Goal: Task Accomplishment & Management: Manage account settings

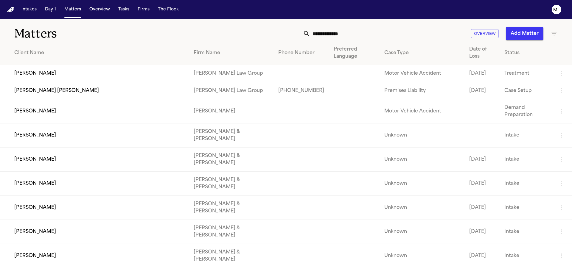
click at [352, 30] on input "text" at bounding box center [387, 33] width 154 height 13
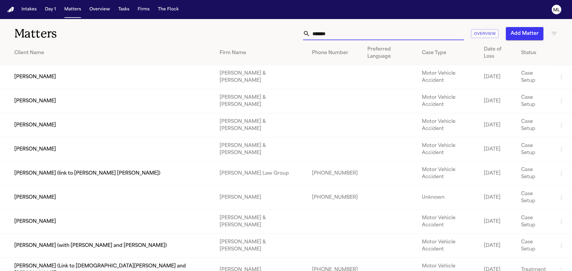
type input "*******"
click at [39, 186] on td "[PERSON_NAME]" at bounding box center [107, 198] width 215 height 24
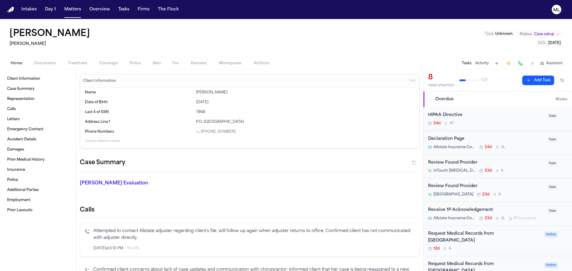
click at [105, 61] on span "Coverage" at bounding box center [108, 63] width 18 height 5
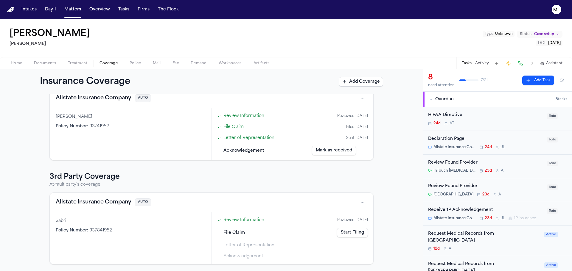
scroll to position [34, 0]
click at [65, 8] on button "Matters" at bounding box center [72, 9] width 21 height 11
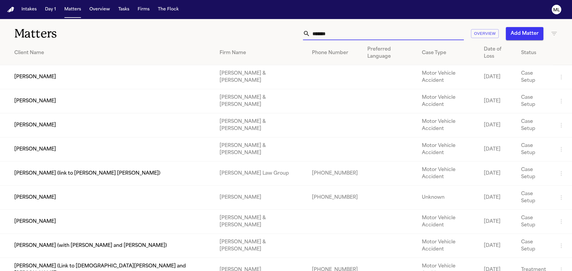
drag, startPoint x: 349, startPoint y: 33, endPoint x: 273, endPoint y: 33, distance: 75.9
click at [273, 33] on div "******* Overview Add Matter" at bounding box center [364, 33] width 385 height 13
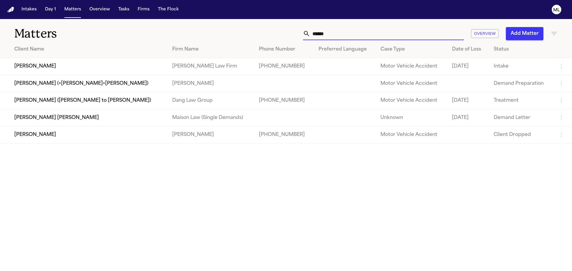
type input "******"
click at [66, 64] on td "[PERSON_NAME]" at bounding box center [83, 66] width 167 height 17
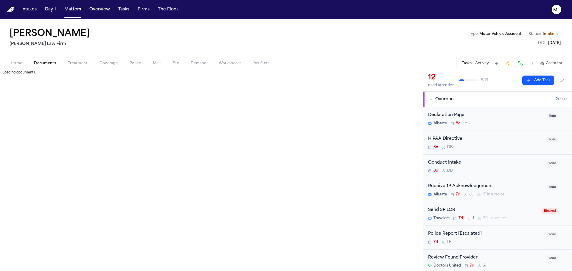
click at [50, 62] on span "Documents" at bounding box center [45, 63] width 22 height 5
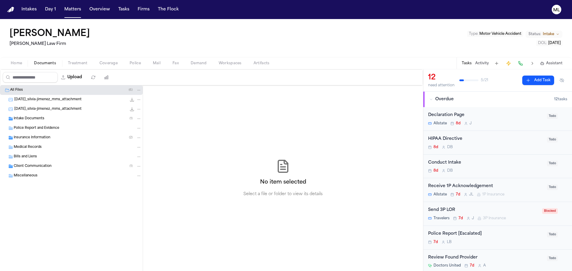
click at [43, 118] on span "Intake Documents" at bounding box center [29, 118] width 31 height 5
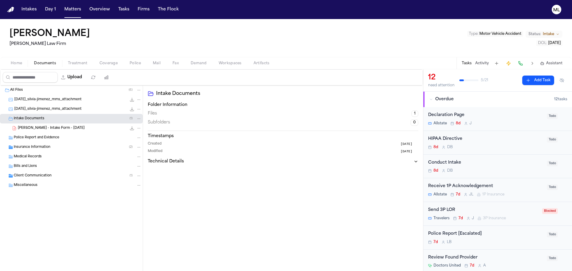
click at [50, 129] on span "S. Jimenez - Intake Form - 8.26.25" at bounding box center [51, 128] width 67 height 5
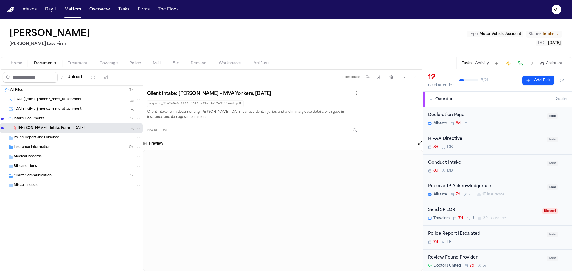
click at [98, 98] on div "2025-08-27_silvia-jimenez_mms_attachment 583.6 KB • JPG" at bounding box center [77, 100] width 127 height 6
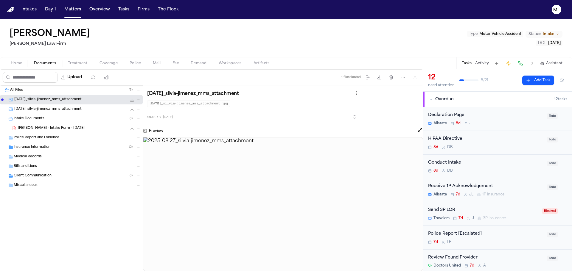
click at [90, 107] on div "2025-08-27_silvia-jimenez_mms_attachment 596.6 KB • JPG" at bounding box center [77, 109] width 127 height 6
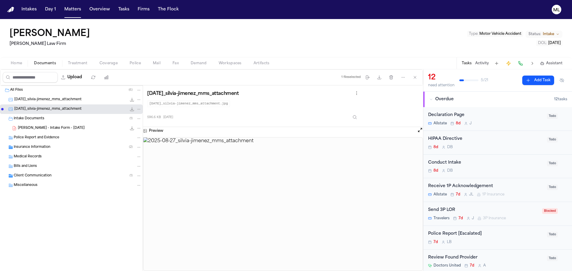
click at [71, 146] on div "Insurance Information ( 2 )" at bounding box center [78, 147] width 128 height 5
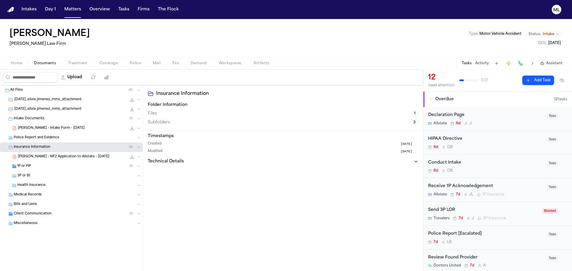
click at [65, 165] on div "1P or PIP ( 1 )" at bounding box center [79, 166] width 124 height 5
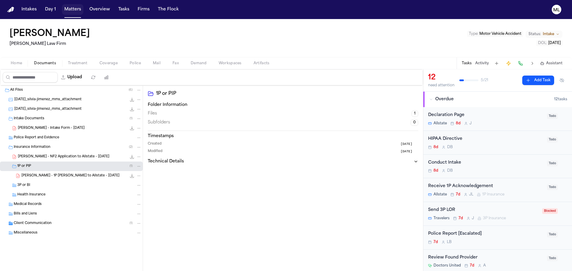
click at [70, 10] on button "Matters" at bounding box center [72, 9] width 21 height 11
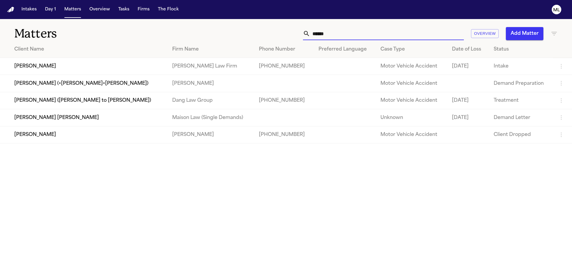
drag, startPoint x: 327, startPoint y: 29, endPoint x: 299, endPoint y: 31, distance: 28.1
click at [299, 31] on div "****** Overview Add Matter" at bounding box center [364, 33] width 385 height 13
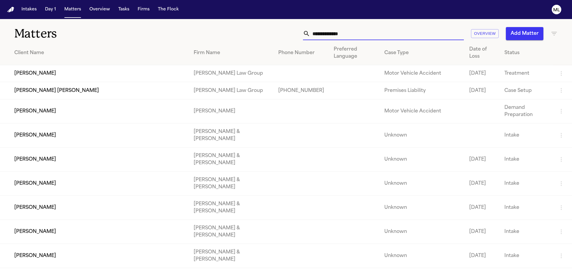
click at [311, 31] on input "text" at bounding box center [387, 33] width 154 height 13
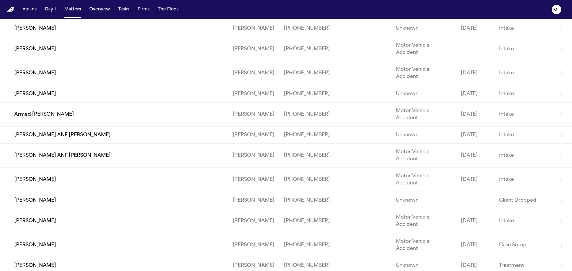
scroll to position [89, 0]
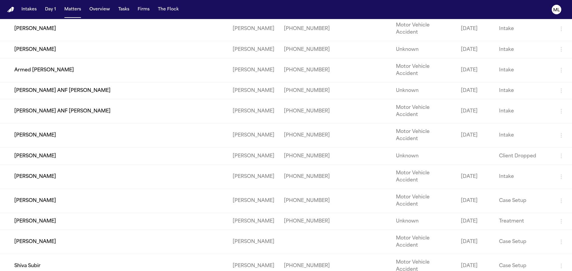
type input "*******"
click at [88, 230] on td "[PERSON_NAME]" at bounding box center [114, 242] width 228 height 24
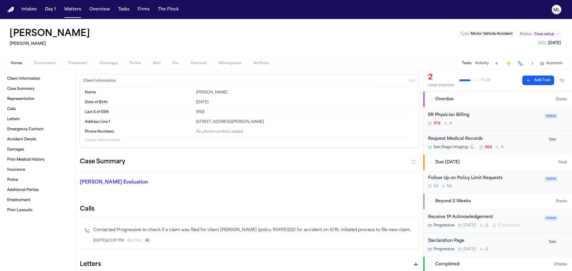
click at [505, 183] on div "Follow Up on Policy Limit Requests 2d M L" at bounding box center [484, 182] width 113 height 14
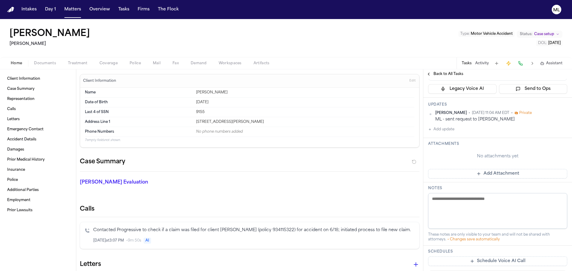
scroll to position [119, 0]
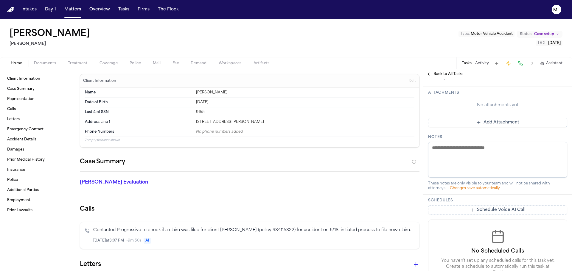
click at [494, 123] on button "Add Attachment" at bounding box center [497, 123] width 139 height 10
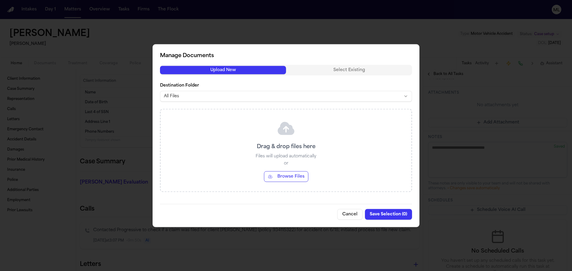
click at [278, 177] on button "Browse Files" at bounding box center [286, 176] width 44 height 11
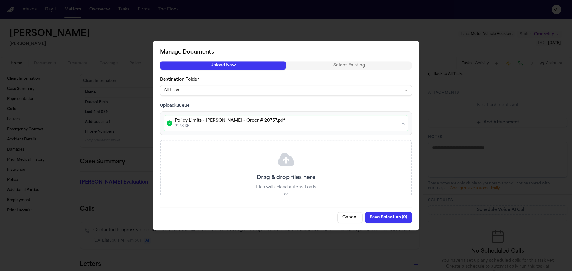
click at [390, 218] on button "Save Selection ( 0 )" at bounding box center [388, 217] width 47 height 11
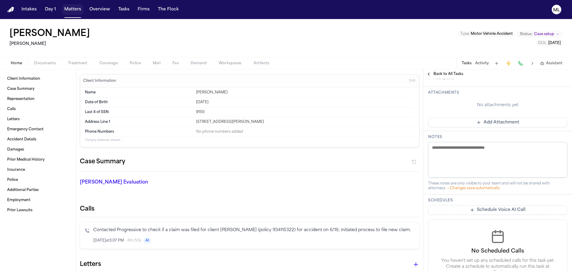
click at [74, 10] on button "Matters" at bounding box center [72, 9] width 21 height 11
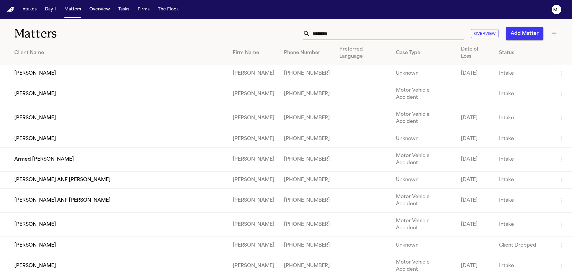
drag, startPoint x: 367, startPoint y: 36, endPoint x: 271, endPoint y: 34, distance: 95.6
click at [272, 34] on div "******* Overview Add Matter" at bounding box center [364, 33] width 385 height 13
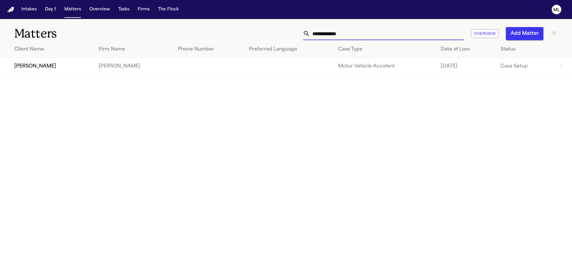
type input "**********"
click at [48, 67] on td "[PERSON_NAME]" at bounding box center [47, 66] width 94 height 17
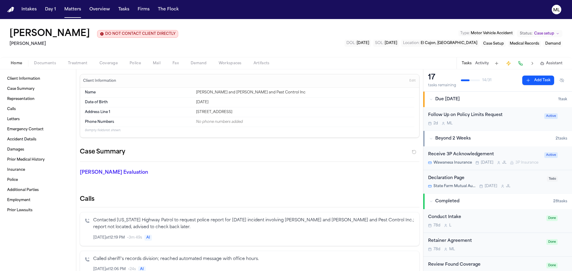
click at [457, 124] on div "2d M L" at bounding box center [484, 123] width 113 height 5
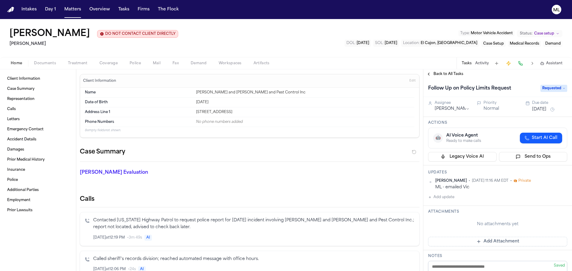
scroll to position [60, 0]
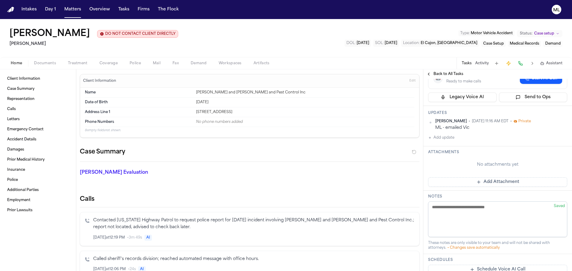
click at [497, 181] on button "Add Attachment" at bounding box center [497, 182] width 139 height 10
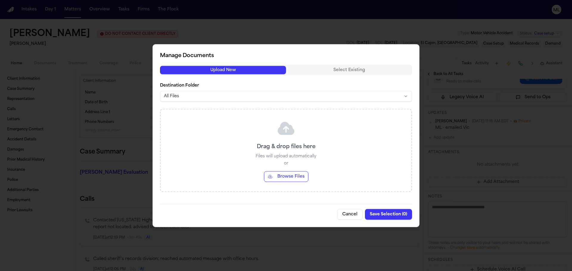
click at [287, 175] on button "Browse Files" at bounding box center [286, 176] width 44 height 11
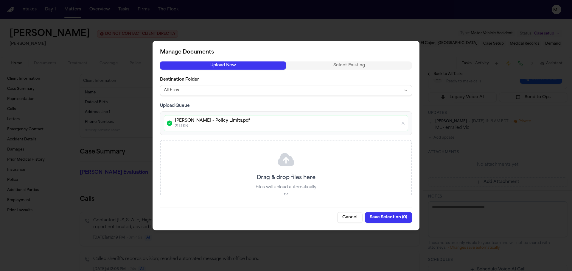
click at [391, 219] on button "Save Selection ( 0 )" at bounding box center [388, 217] width 47 height 11
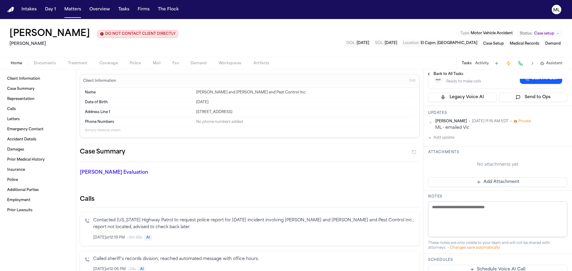
scroll to position [0, 0]
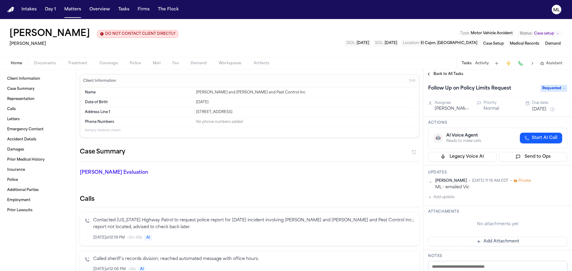
click at [545, 86] on span "Requested" at bounding box center [553, 88] width 27 height 7
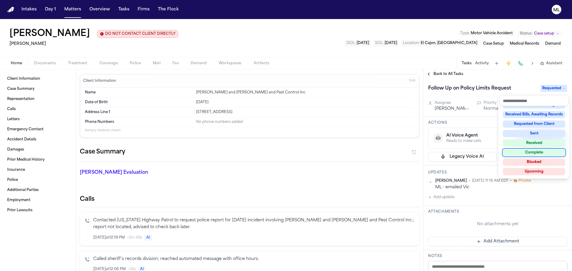
click at [534, 150] on div "Complete" at bounding box center [533, 152] width 62 height 7
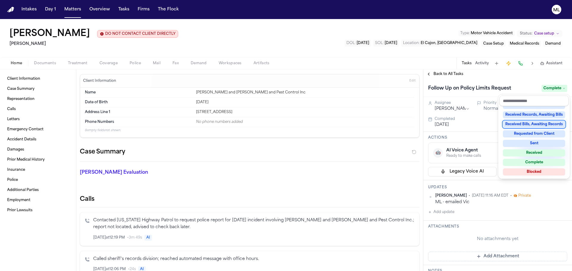
click at [441, 73] on div "Back to All Tasks Follow Up on Policy Limits Request Complete Assignee Michelle…" at bounding box center [497, 170] width 149 height 202
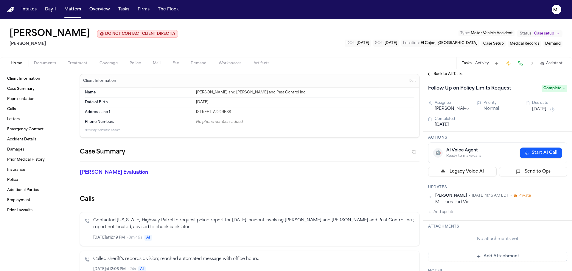
click at [441, 73] on span "Back to All Tasks" at bounding box center [448, 74] width 30 height 5
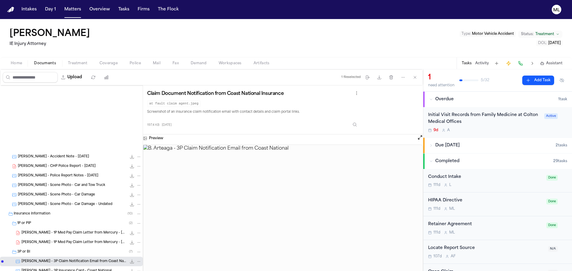
scroll to position [119, 0]
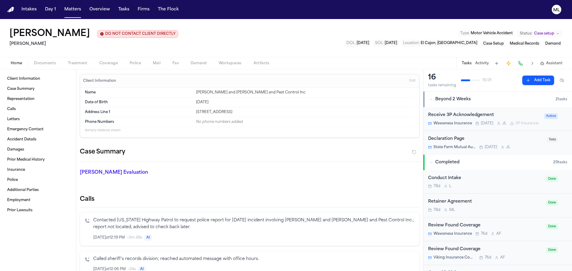
drag, startPoint x: 67, startPoint y: 8, endPoint x: 142, endPoint y: 13, distance: 75.5
click at [67, 8] on button "Matters" at bounding box center [72, 9] width 21 height 11
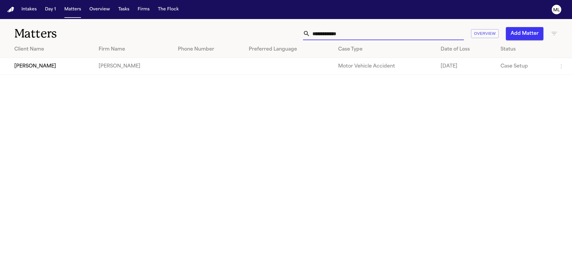
drag, startPoint x: 367, startPoint y: 35, endPoint x: 294, endPoint y: 33, distance: 72.6
click at [294, 35] on div "**********" at bounding box center [364, 33] width 385 height 13
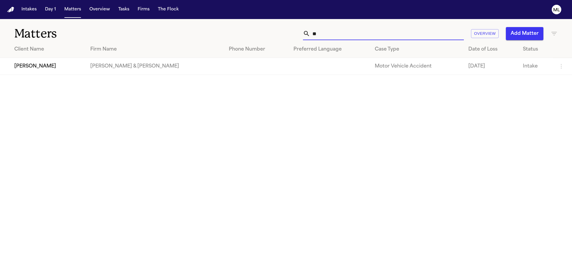
type input "*"
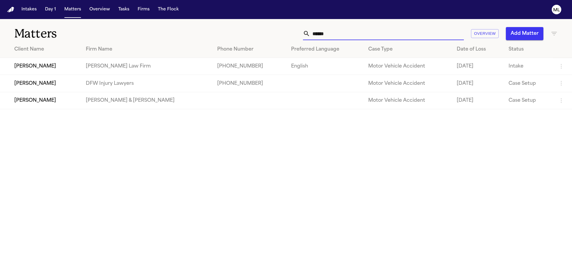
type input "******"
click at [75, 89] on td "[PERSON_NAME]" at bounding box center [40, 83] width 81 height 17
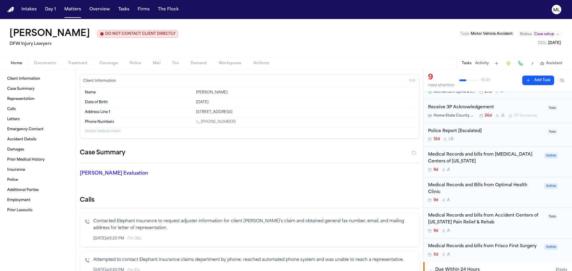
scroll to position [60, 0]
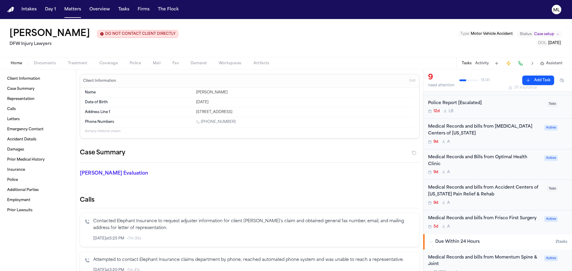
click at [504, 200] on div "Medical Records and bills from Accident Centers of Texas Pain Relief & Rehab 9d…" at bounding box center [485, 195] width 115 height 21
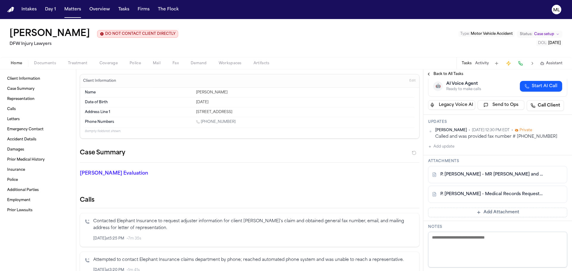
scroll to position [60, 0]
click at [489, 194] on link "P. Sam - Medical Records Request to Accident Centers of Texas - 8.22.25" at bounding box center [491, 194] width 103 height 6
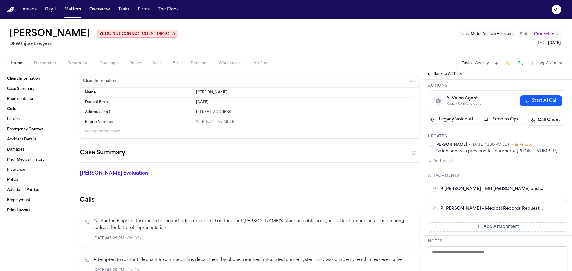
scroll to position [30, 0]
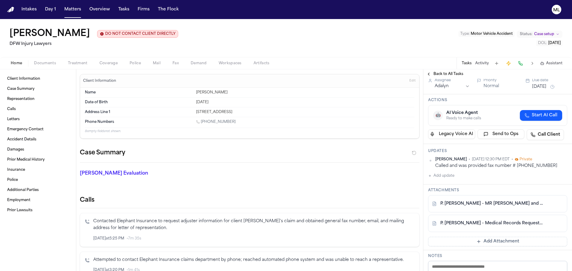
click at [446, 174] on button "Add update" at bounding box center [441, 175] width 26 height 7
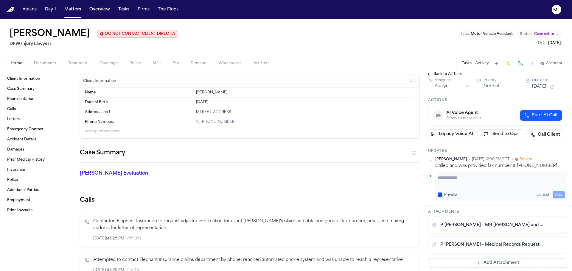
click at [447, 182] on textarea "Add your update" at bounding box center [500, 181] width 127 height 12
click at [441, 181] on textarea "**********" at bounding box center [498, 181] width 123 height 12
click at [544, 177] on textarea "**********" at bounding box center [498, 181] width 123 height 12
type textarea "**********"
click at [554, 194] on button "Add" at bounding box center [558, 194] width 12 height 7
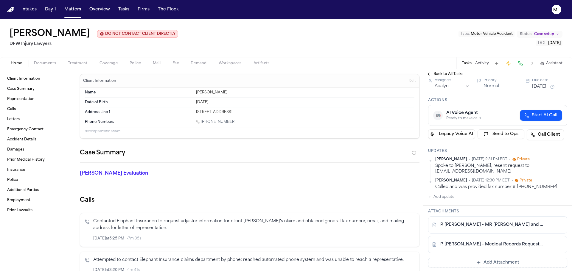
click at [541, 88] on button "Aug 25, 2025" at bounding box center [539, 87] width 14 height 6
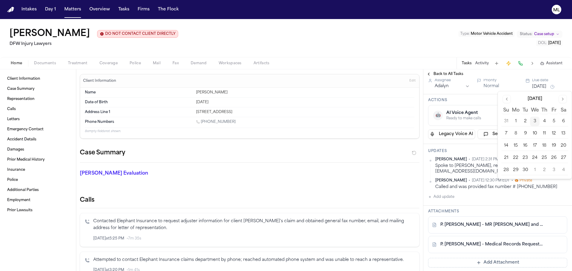
click at [553, 171] on button "3" at bounding box center [554, 171] width 10 height 10
click at [554, 121] on button "5" at bounding box center [554, 122] width 10 height 10
click at [554, 122] on button "5" at bounding box center [554, 122] width 10 height 10
click at [458, 76] on span "Back to All Tasks" at bounding box center [448, 74] width 30 height 5
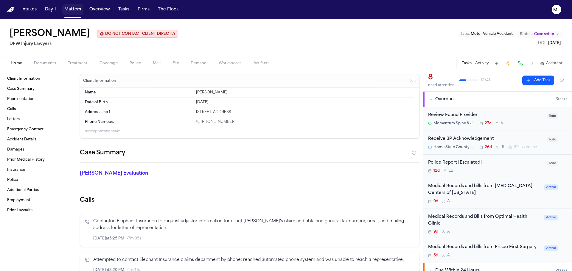
drag, startPoint x: 73, startPoint y: 8, endPoint x: 115, endPoint y: 9, distance: 42.6
click at [73, 8] on button "Matters" at bounding box center [72, 9] width 21 height 11
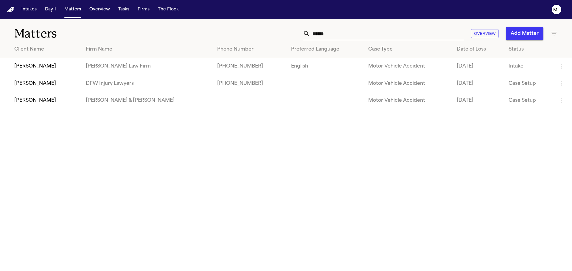
drag, startPoint x: 329, startPoint y: 29, endPoint x: 310, endPoint y: 29, distance: 18.5
click at [310, 29] on input "******" at bounding box center [387, 33] width 154 height 13
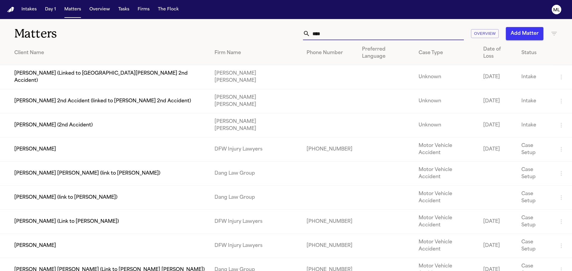
click at [336, 31] on input "****" at bounding box center [387, 33] width 154 height 13
type input "****"
click at [73, 138] on td "[PERSON_NAME]" at bounding box center [105, 150] width 210 height 24
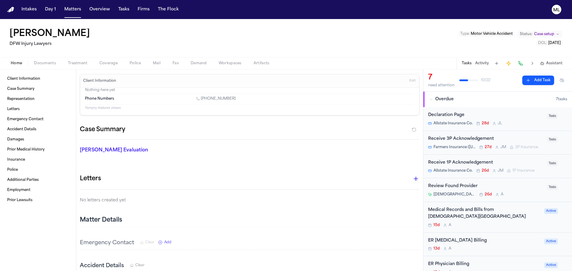
click at [509, 222] on div "Medical Records and Bills from Methodist Southlake Medical Center 15d A" at bounding box center [484, 217] width 113 height 21
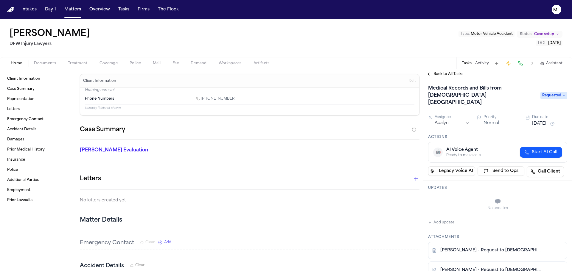
click at [446, 77] on div "Back to All Tasks" at bounding box center [497, 74] width 149 height 10
click at [446, 74] on span "Back to All Tasks" at bounding box center [448, 74] width 30 height 5
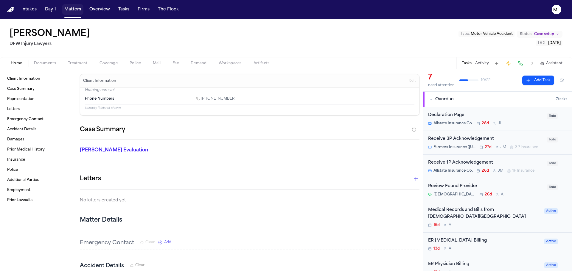
drag, startPoint x: 68, startPoint y: 12, endPoint x: 82, endPoint y: 10, distance: 13.8
click at [68, 12] on button "Matters" at bounding box center [72, 9] width 21 height 11
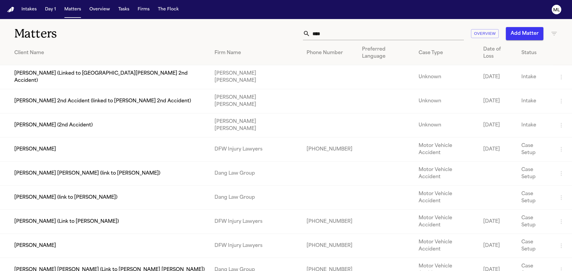
click at [358, 34] on input "****" at bounding box center [387, 33] width 154 height 13
click at [97, 234] on td "[PERSON_NAME]" at bounding box center [105, 246] width 210 height 24
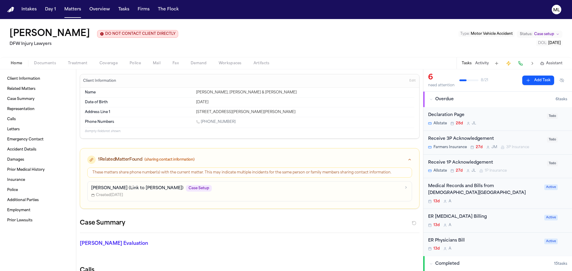
click at [507, 199] on div "Medical Records and Bills from Methodist Southlake Medical Center 13d A" at bounding box center [484, 193] width 113 height 21
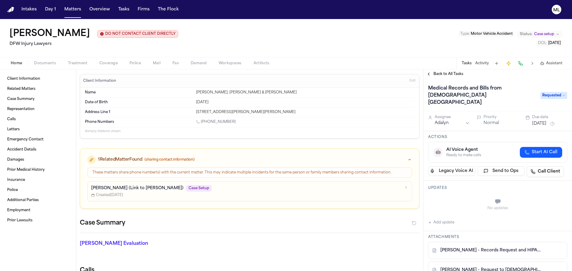
scroll to position [60, 0]
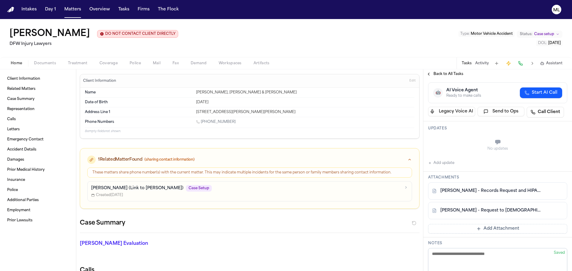
click at [478, 208] on link "J. Mudd - Request to Methodist South Lake -- Billing.pdf" at bounding box center [491, 211] width 103 height 6
click at [478, 188] on link "J. Mudd - Records Request and HIPAA Release to Methodist South Lake - 8.8.25" at bounding box center [491, 191] width 103 height 6
click at [73, 11] on button "Matters" at bounding box center [72, 9] width 21 height 11
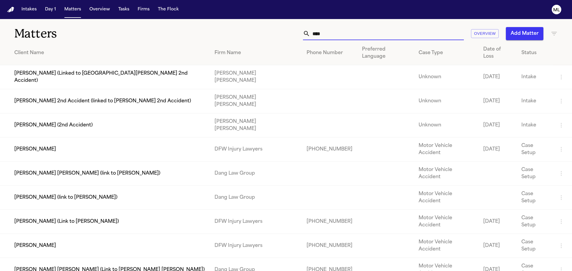
drag, startPoint x: 327, startPoint y: 32, endPoint x: 292, endPoint y: 29, distance: 35.0
click at [291, 31] on div "**** Overview Add Matter" at bounding box center [364, 33] width 385 height 13
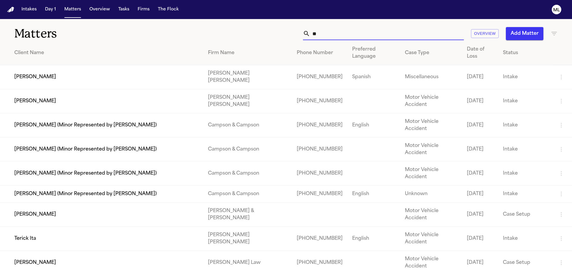
type input "*"
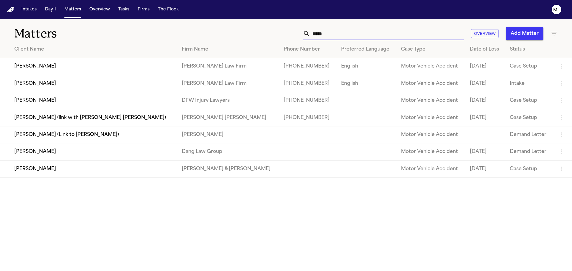
type input "*****"
click at [131, 100] on td "[PERSON_NAME]" at bounding box center [88, 100] width 177 height 17
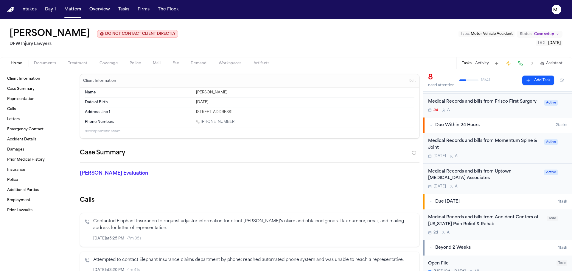
scroll to position [149, 0]
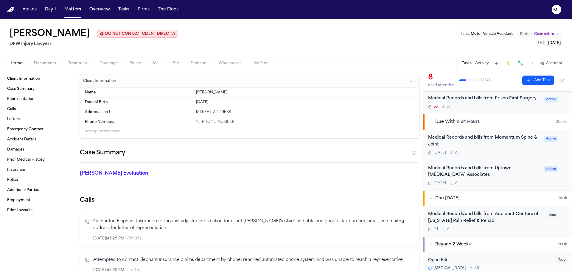
click at [506, 227] on div "2d A" at bounding box center [485, 229] width 115 height 5
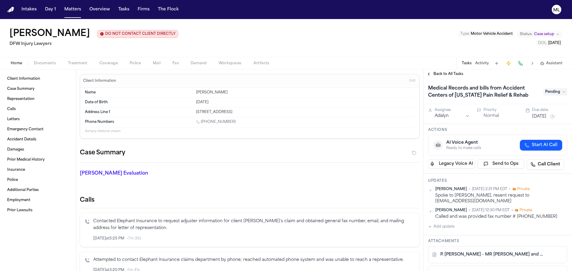
click at [556, 93] on span "Pending" at bounding box center [555, 91] width 24 height 7
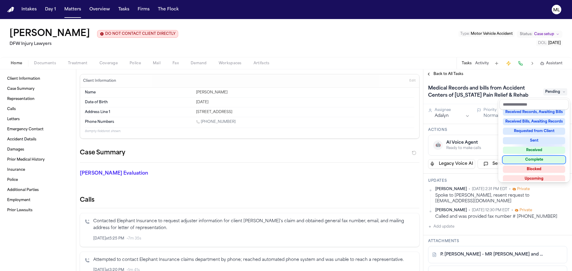
click at [532, 160] on div "Complete" at bounding box center [533, 159] width 62 height 7
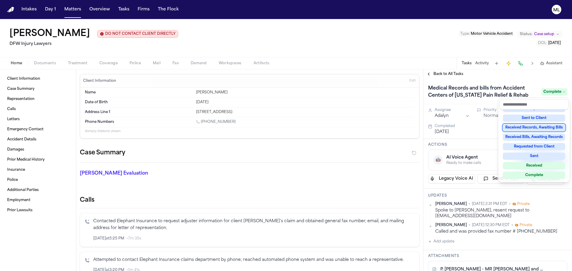
click at [498, 79] on div "Medical Records and bills from Accident Centers of Texas Pain Relief & Rehab Co…" at bounding box center [497, 91] width 149 height 25
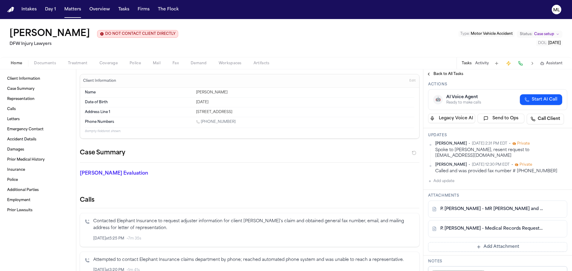
scroll to position [119, 0]
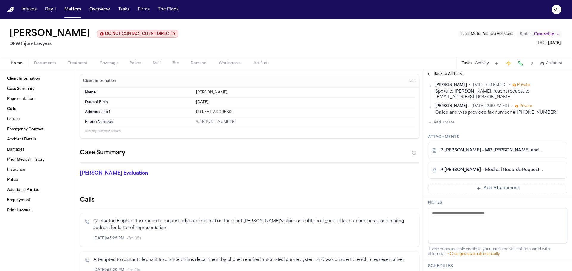
click at [477, 186] on button "Add Attachment" at bounding box center [497, 189] width 139 height 10
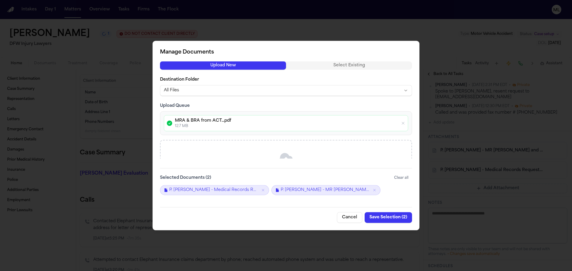
click at [377, 218] on button "Save Selection ( 2 )" at bounding box center [387, 217] width 47 height 11
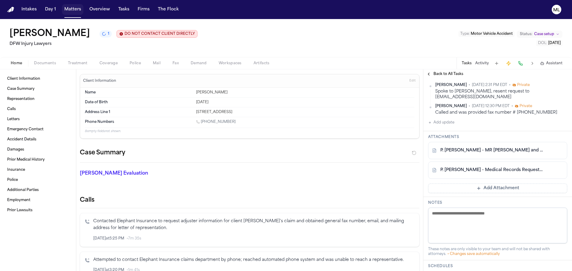
click at [73, 9] on button "Matters" at bounding box center [72, 9] width 21 height 11
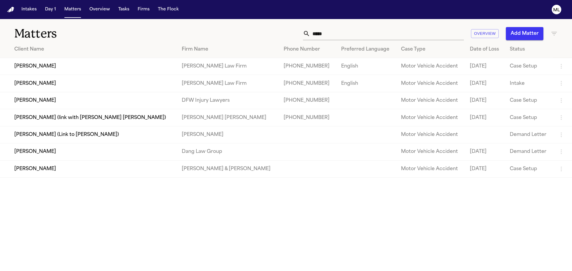
click at [293, 29] on div "***** Overview Add Matter" at bounding box center [364, 33] width 385 height 13
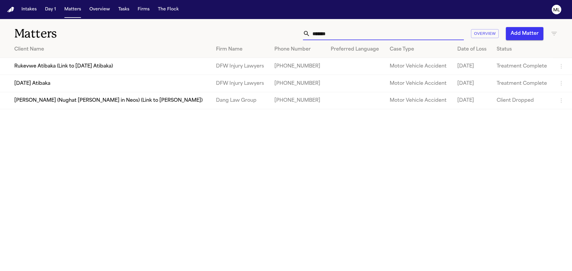
type input "*******"
click at [78, 83] on td "[DATE] Atibaka" at bounding box center [105, 83] width 211 height 17
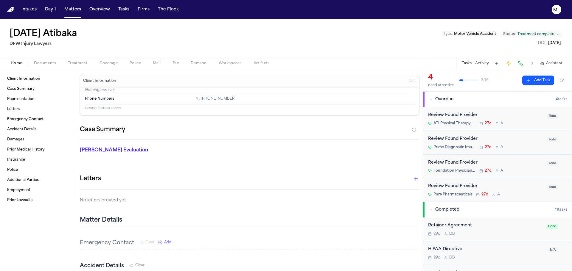
click at [480, 63] on button "Activity" at bounding box center [482, 63] width 14 height 5
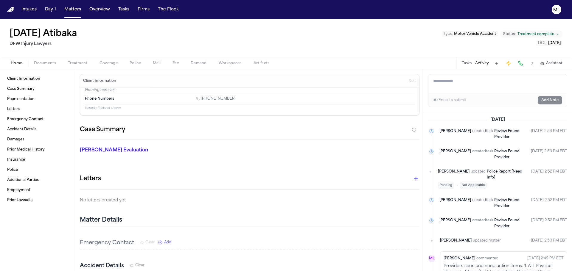
click at [480, 63] on button "Activity" at bounding box center [482, 63] width 14 height 5
drag, startPoint x: 369, startPoint y: 50, endPoint x: 236, endPoint y: 50, distance: 133.7
click at [369, 50] on div "Sunday Atibaka DFW Injury Lawyers Type : Motor Vehicle Accident Status: Treatme…" at bounding box center [286, 38] width 572 height 38
click at [68, 63] on span "Treatment" at bounding box center [78, 63] width 20 height 5
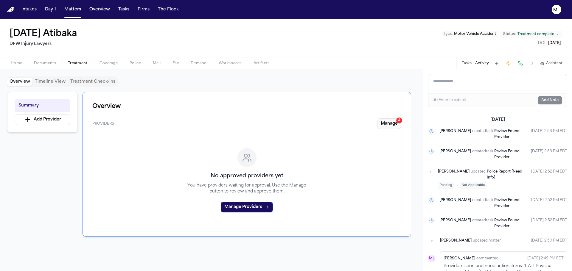
click at [391, 128] on button "Manage 4" at bounding box center [389, 123] width 24 height 11
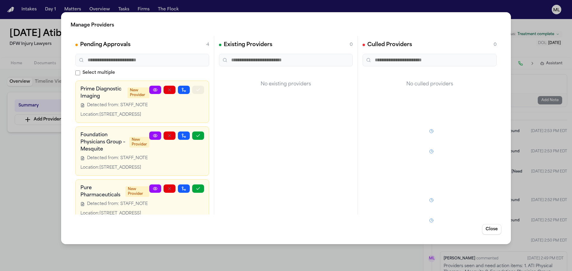
click at [196, 92] on icon "button" at bounding box center [198, 90] width 5 height 5
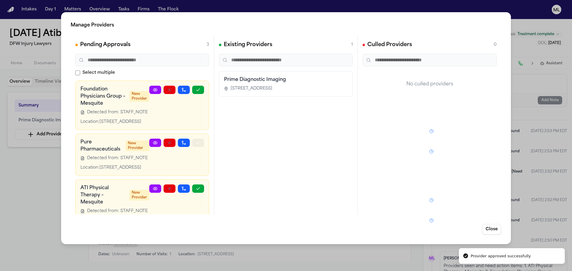
click at [196, 145] on icon "button" at bounding box center [198, 142] width 5 height 5
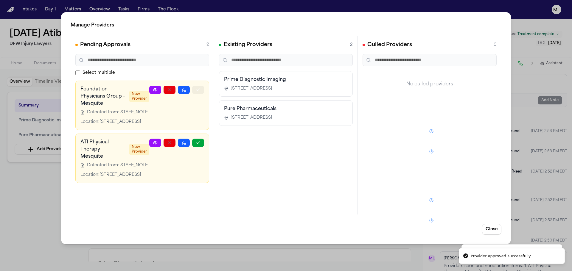
click at [196, 91] on icon "button" at bounding box center [198, 90] width 5 height 5
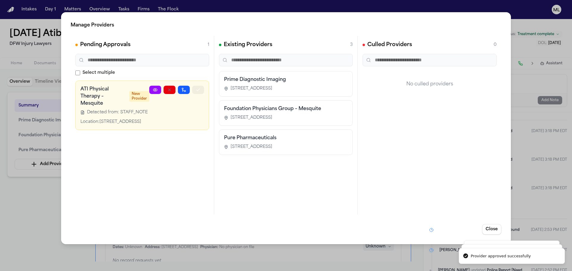
click at [196, 88] on icon "button" at bounding box center [198, 90] width 5 height 5
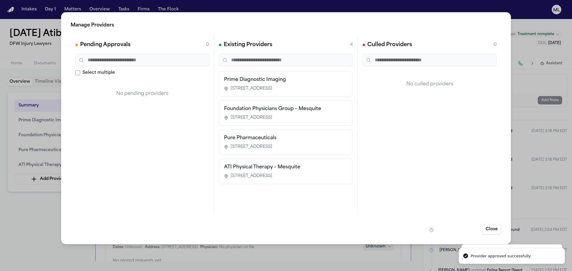
click at [304, 84] on div "Prime Diagnostic Imaging 3400 Interstate 30, Suite 100, Mesquite, TX 75150" at bounding box center [286, 83] width 124 height 15
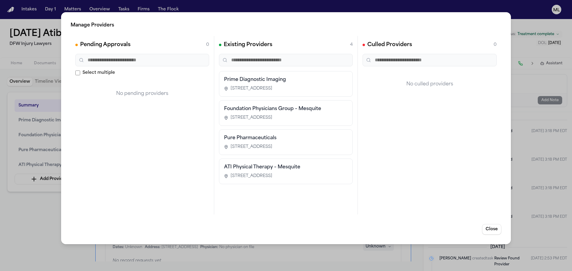
click at [272, 87] on span "3400 Interstate 30, Suite 100, Mesquite, TX 75150" at bounding box center [251, 89] width 42 height 6
click at [490, 230] on button "Close" at bounding box center [491, 229] width 19 height 11
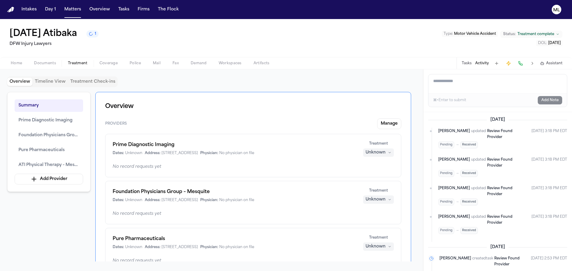
click at [380, 154] on div "Unknown" at bounding box center [375, 153] width 20 height 6
click at [371, 171] on button "Completed" at bounding box center [378, 175] width 48 height 11
click at [376, 199] on div "Unknown" at bounding box center [375, 200] width 20 height 6
click at [368, 225] on span "Completed" at bounding box center [371, 222] width 24 height 6
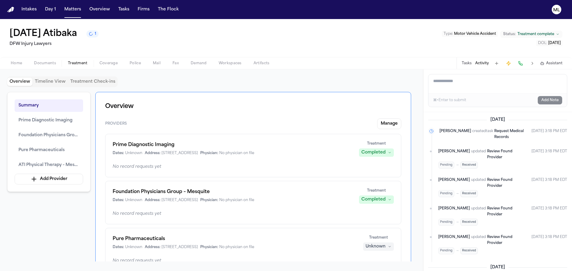
scroll to position [60, 0]
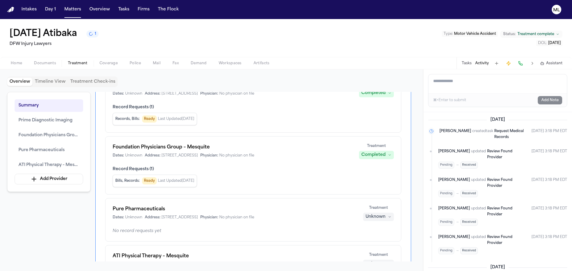
click at [375, 222] on div "Pure Pharmaceuticals Dates: Unknown Address: 8973 Interchange Dr, Suite 105, Ho…" at bounding box center [253, 219] width 296 height 43
click at [375, 220] on div "Unknown" at bounding box center [375, 217] width 20 height 6
click at [371, 237] on span "Completed" at bounding box center [371, 240] width 24 height 6
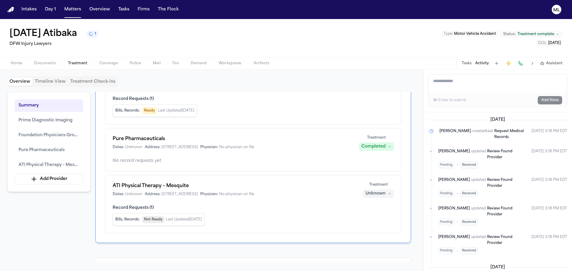
scroll to position [149, 0]
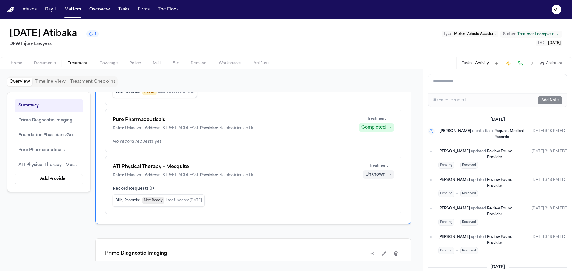
click at [372, 175] on div "Unknown" at bounding box center [375, 175] width 20 height 6
click at [369, 194] on span "Completed" at bounding box center [371, 197] width 24 height 6
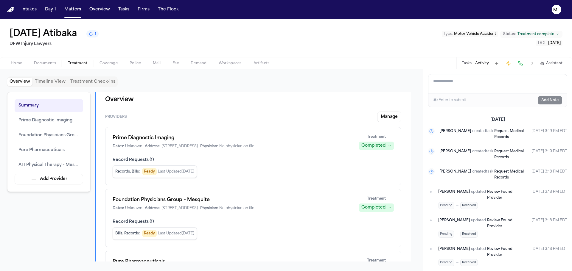
scroll to position [0, 0]
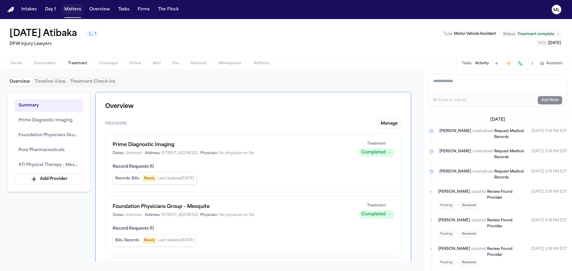
click at [72, 12] on button "Matters" at bounding box center [72, 9] width 21 height 11
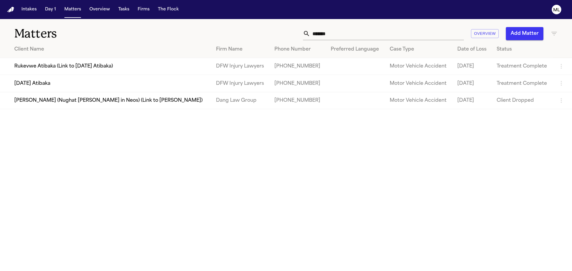
click at [73, 69] on td "Rukevwe Atibaka (Link to [DATE] Atibaka)" at bounding box center [105, 66] width 211 height 17
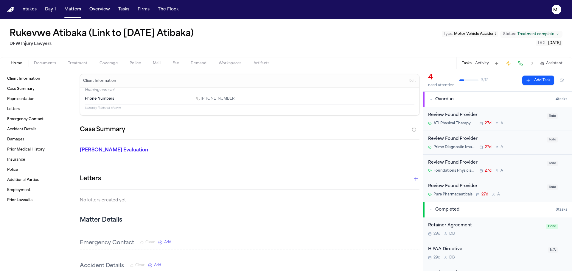
click at [82, 63] on span "Treatment" at bounding box center [78, 63] width 20 height 5
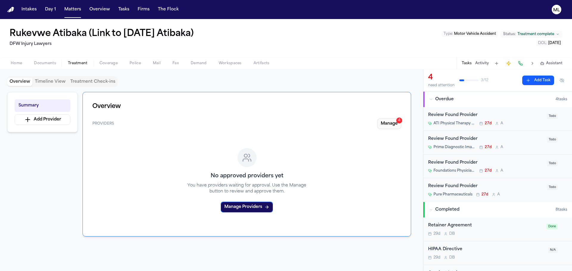
click at [392, 123] on button "Manage 4" at bounding box center [389, 123] width 24 height 11
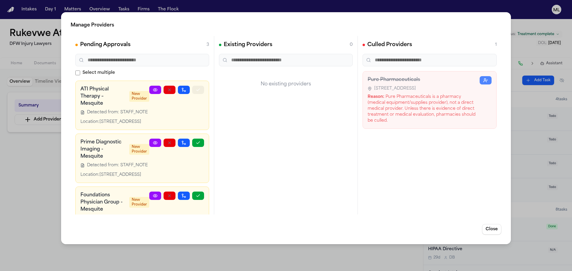
click at [196, 89] on icon "button" at bounding box center [198, 90] width 5 height 5
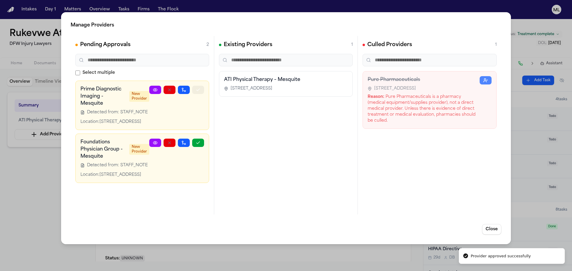
click at [202, 91] on button "button" at bounding box center [198, 90] width 12 height 8
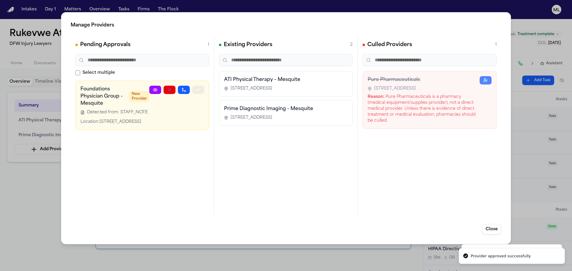
click at [202, 91] on button "button" at bounding box center [198, 90] width 12 height 8
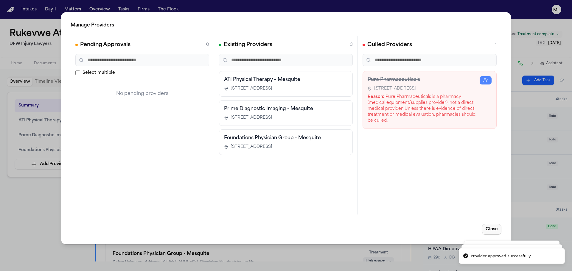
click at [489, 231] on button "Close" at bounding box center [491, 229] width 19 height 11
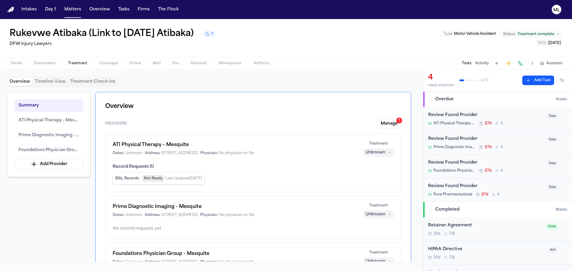
click at [77, 62] on span "Treatment" at bounding box center [78, 63] width 20 height 5
click at [63, 115] on button "ATI Physical Therapy – Mesquite" at bounding box center [49, 120] width 68 height 13
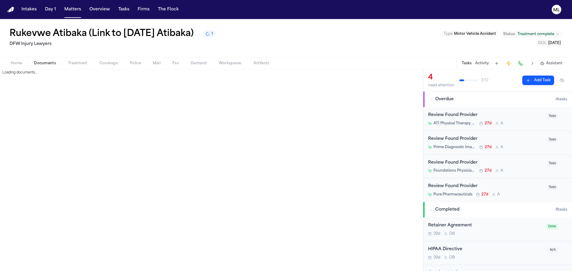
click at [48, 60] on button "Documents" at bounding box center [45, 63] width 34 height 7
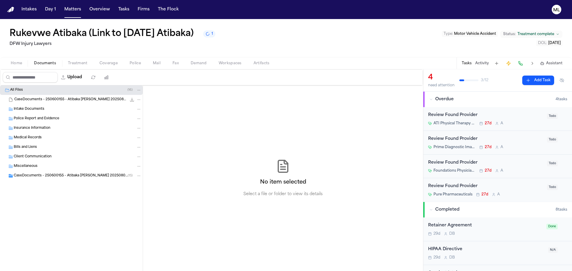
click at [81, 62] on span "Treatment" at bounding box center [78, 63] width 20 height 5
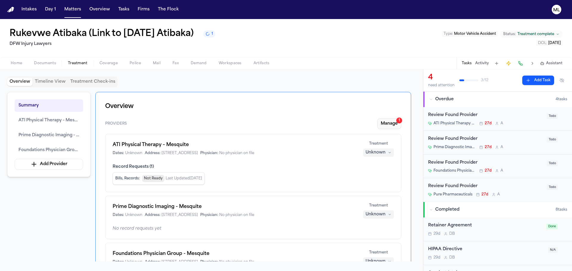
click at [386, 123] on button "Manage 1" at bounding box center [389, 123] width 24 height 11
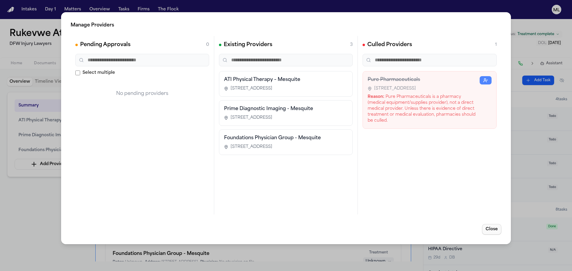
click at [485, 227] on button "Close" at bounding box center [491, 229] width 19 height 11
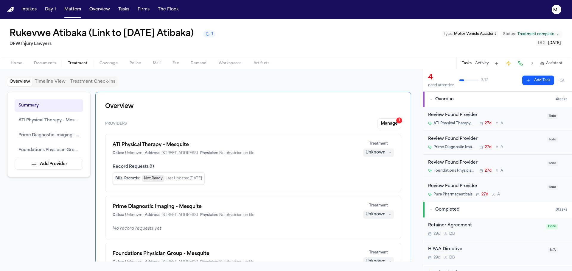
click at [382, 157] on button "Unknown" at bounding box center [378, 153] width 31 height 8
click at [372, 174] on span "Completed" at bounding box center [371, 175] width 24 height 6
click at [381, 215] on div "Unknown" at bounding box center [375, 215] width 20 height 6
click at [378, 234] on button "Completed" at bounding box center [378, 237] width 48 height 11
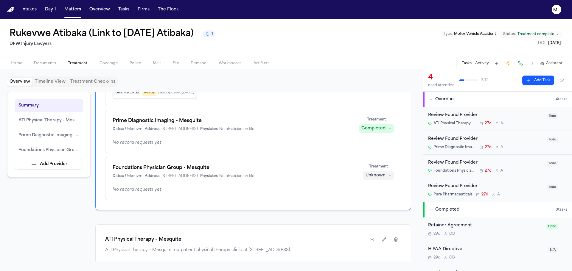
scroll to position [89, 0]
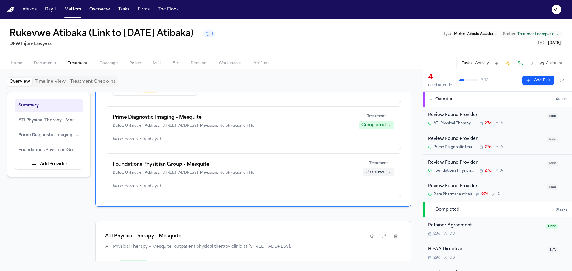
click at [377, 174] on div "Unknown" at bounding box center [375, 172] width 20 height 6
click at [376, 195] on span "Completed" at bounding box center [371, 195] width 24 height 6
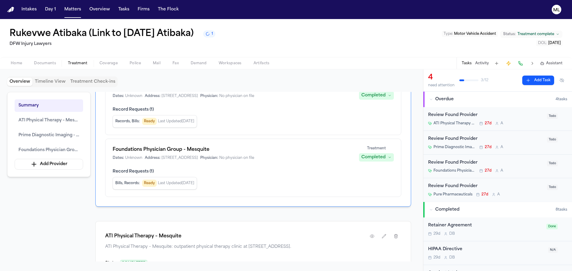
scroll to position [149, 0]
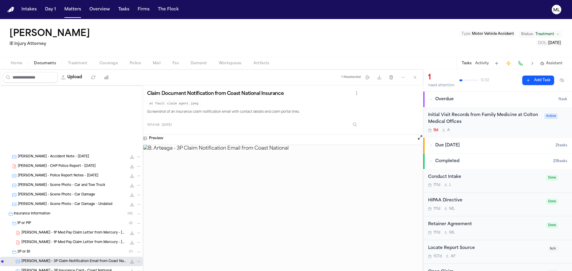
scroll to position [119, 0]
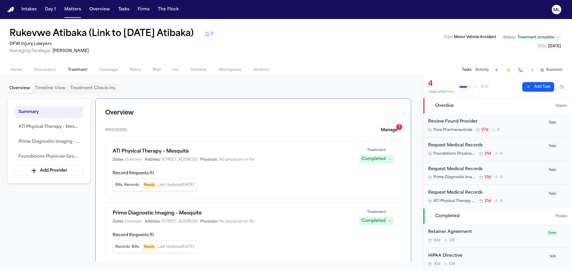
click at [522, 124] on div "Review Found Provider" at bounding box center [485, 121] width 115 height 7
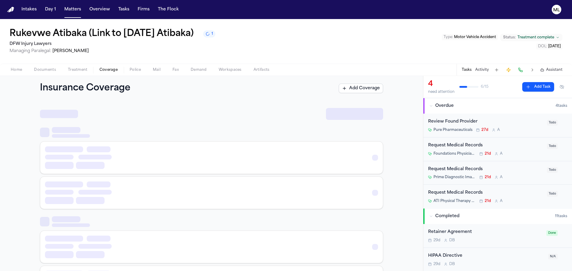
click at [110, 71] on span "Coverage" at bounding box center [108, 70] width 18 height 5
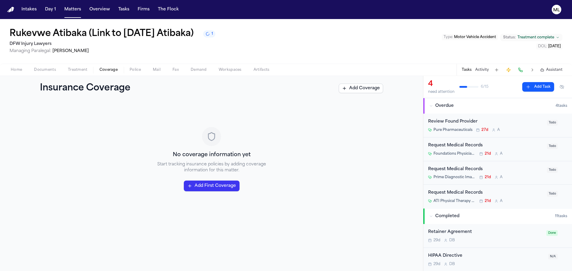
click at [503, 122] on div "Review Found Provider" at bounding box center [485, 121] width 115 height 7
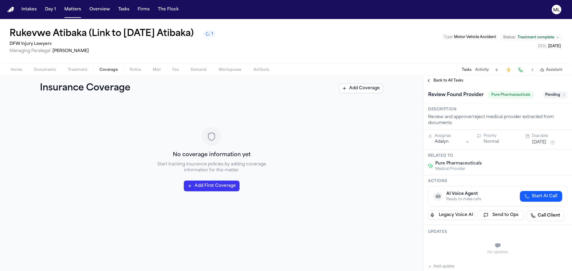
click at [470, 92] on h1 "Review Found Provider" at bounding box center [455, 95] width 60 height 10
drag, startPoint x: 464, startPoint y: 94, endPoint x: 421, endPoint y: 93, distance: 42.6
click at [421, 93] on div "**********" at bounding box center [286, 173] width 572 height 195
click at [444, 82] on span "Back to All Tasks" at bounding box center [448, 80] width 30 height 5
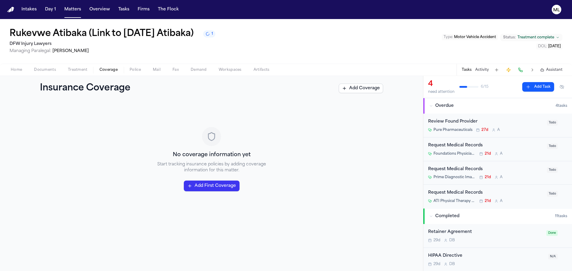
click at [463, 122] on div "Review Found Provider" at bounding box center [485, 121] width 115 height 7
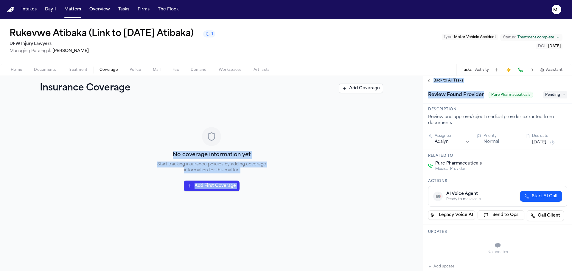
drag, startPoint x: 483, startPoint y: 96, endPoint x: 420, endPoint y: 93, distance: 63.5
click at [420, 93] on div "**********" at bounding box center [286, 173] width 572 height 195
click at [444, 93] on h1 "Review Found Provider" at bounding box center [455, 95] width 60 height 10
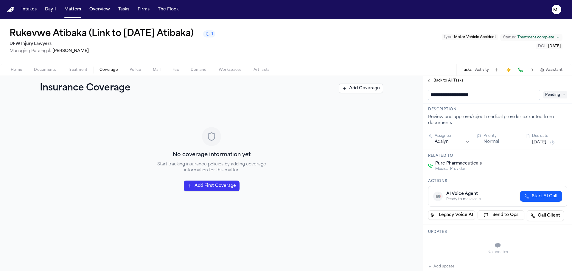
drag, startPoint x: 488, startPoint y: 94, endPoint x: 409, endPoint y: 92, distance: 78.3
click at [409, 92] on div "**********" at bounding box center [286, 173] width 572 height 195
type input "**********"
click at [437, 79] on span "Back to All Tasks" at bounding box center [448, 80] width 30 height 5
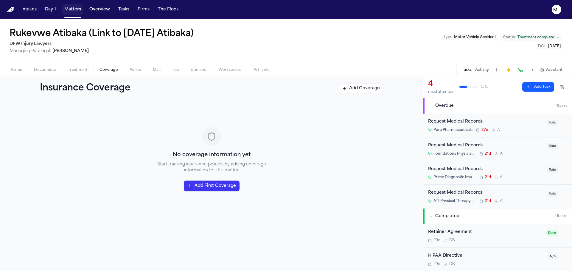
click at [65, 11] on button "Matters" at bounding box center [72, 9] width 21 height 11
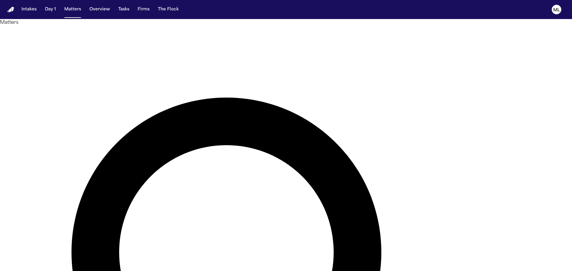
type input "*"
type input "*******"
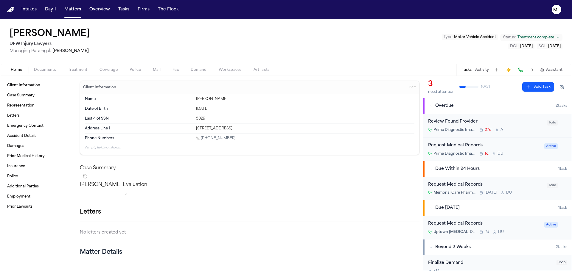
click at [526, 227] on div "Request Medical Records" at bounding box center [484, 224] width 113 height 7
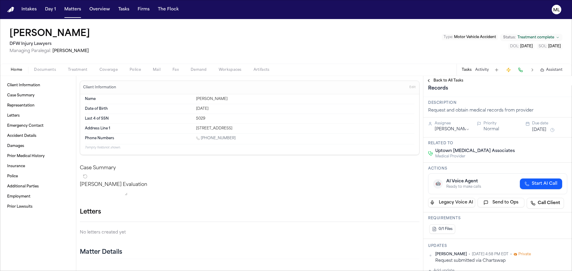
scroll to position [30, 0]
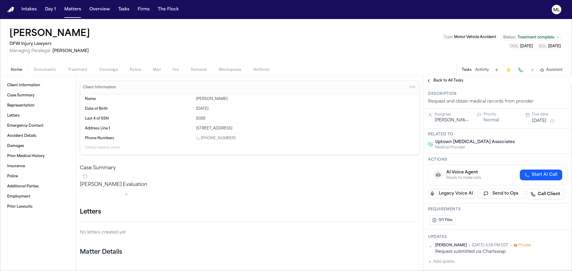
click at [442, 79] on span "Back to All Tasks" at bounding box center [448, 80] width 30 height 5
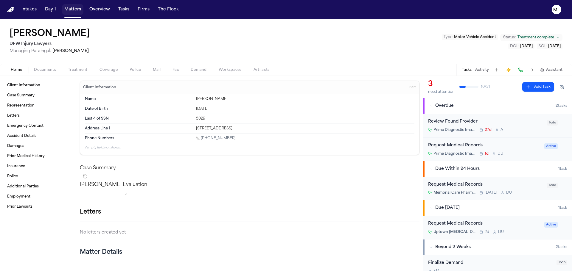
click at [75, 10] on button "Matters" at bounding box center [72, 9] width 21 height 11
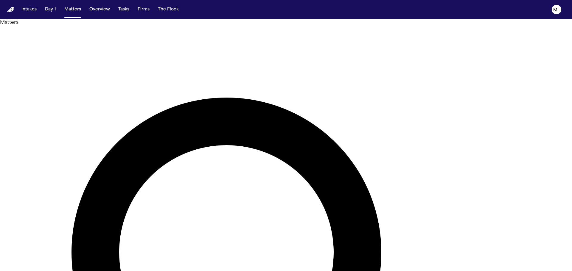
drag, startPoint x: 355, startPoint y: 36, endPoint x: 277, endPoint y: 33, distance: 78.9
type input "*"
type input "********"
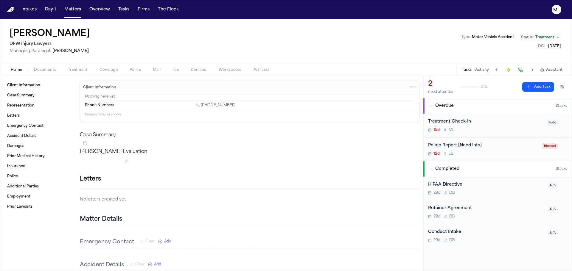
click at [75, 67] on button "Treatment" at bounding box center [78, 69] width 32 height 7
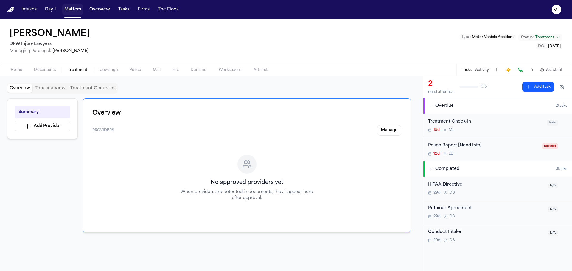
click at [74, 12] on button "Matters" at bounding box center [72, 9] width 21 height 11
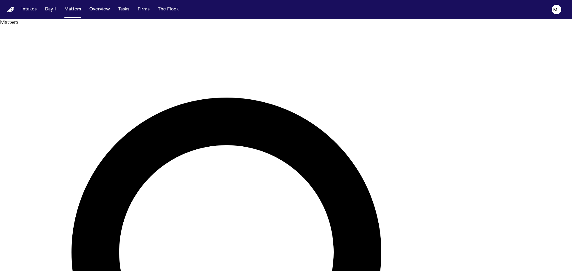
drag, startPoint x: 357, startPoint y: 34, endPoint x: 298, endPoint y: 38, distance: 59.3
type input "******"
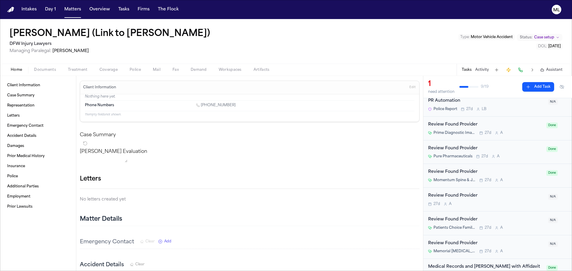
scroll to position [149, 0]
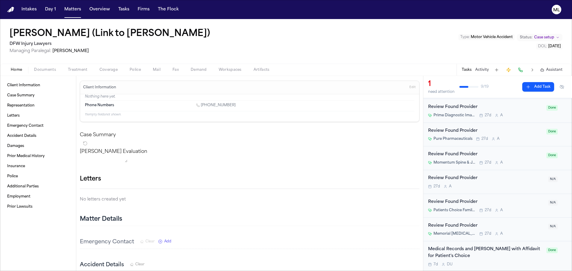
click at [80, 70] on span "Treatment" at bounding box center [78, 70] width 20 height 5
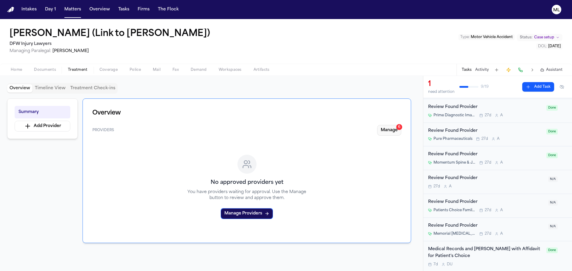
click at [393, 128] on button "Manage 6" at bounding box center [389, 130] width 24 height 11
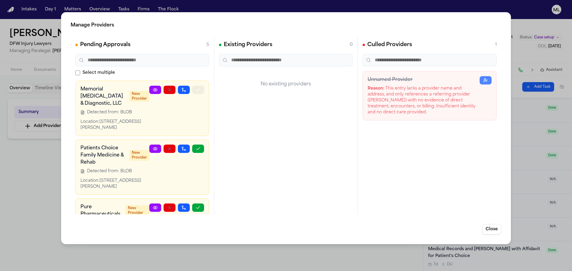
click at [196, 90] on icon "button" at bounding box center [198, 90] width 5 height 5
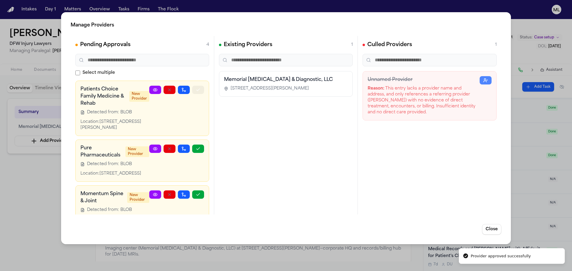
click at [196, 90] on icon "button" at bounding box center [198, 90] width 5 height 5
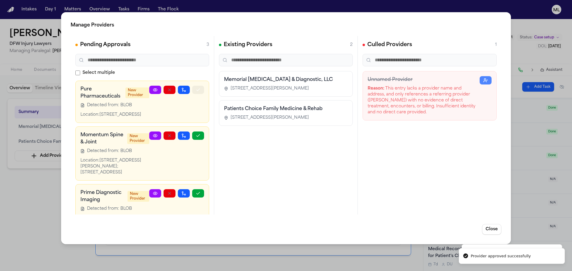
click at [196, 90] on icon "button" at bounding box center [198, 90] width 5 height 5
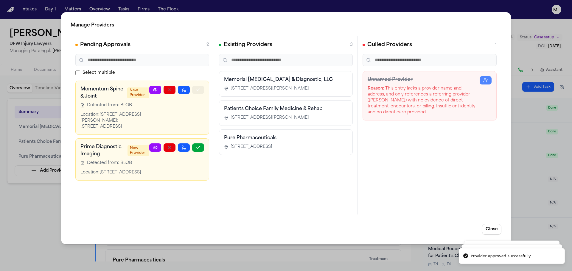
click at [196, 90] on icon "button" at bounding box center [198, 90] width 5 height 5
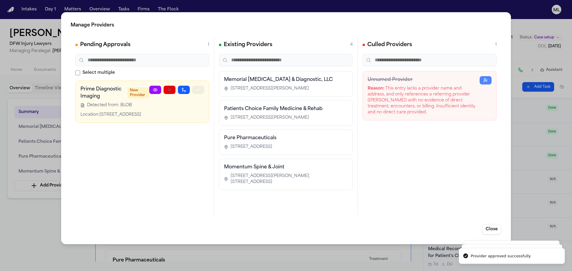
click at [196, 90] on icon "button" at bounding box center [198, 90] width 5 height 5
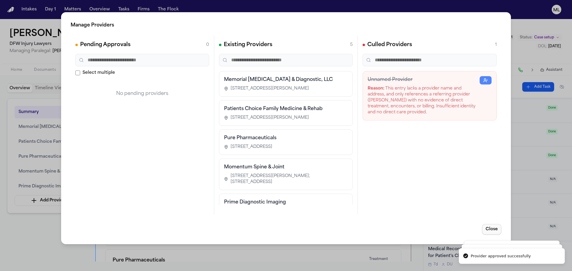
click at [485, 226] on button "Close" at bounding box center [491, 229] width 19 height 11
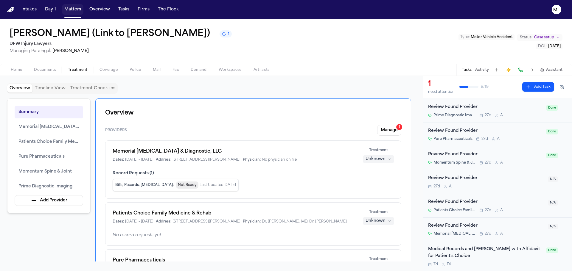
click at [70, 7] on button "Matters" at bounding box center [72, 9] width 21 height 11
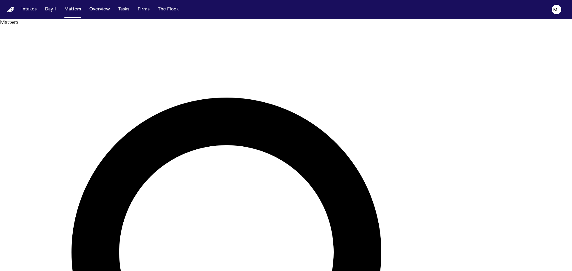
drag, startPoint x: 369, startPoint y: 36, endPoint x: 288, endPoint y: 36, distance: 80.4
type input "*"
type input "*******"
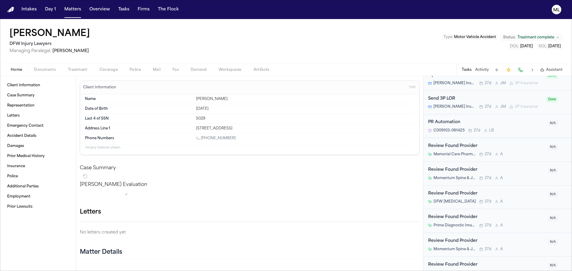
scroll to position [476, 0]
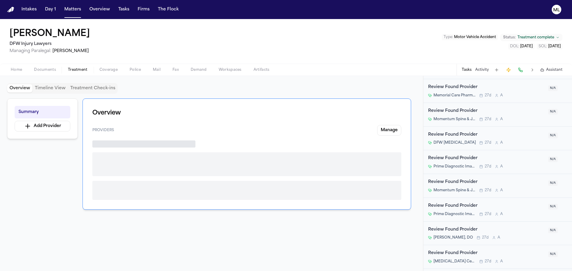
click at [75, 72] on button "Treatment" at bounding box center [78, 69] width 32 height 7
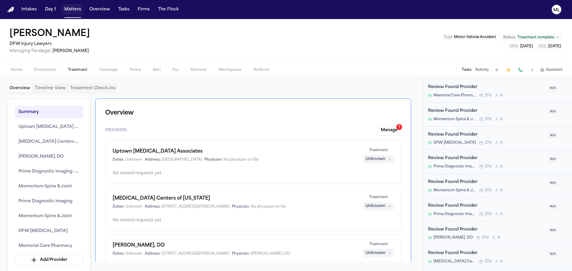
click at [71, 11] on button "Matters" at bounding box center [72, 9] width 21 height 11
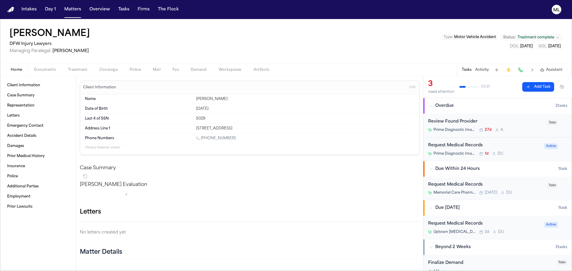
click at [533, 126] on div "Review Found Provider Prime Diagnostic Imaging 27d A" at bounding box center [485, 125] width 115 height 14
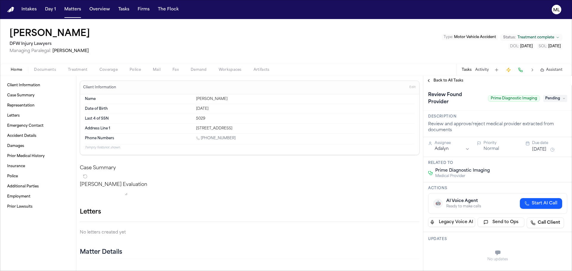
click at [552, 99] on span "Pending" at bounding box center [555, 98] width 24 height 7
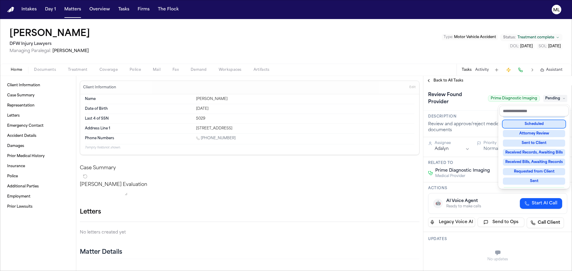
scroll to position [93, 0]
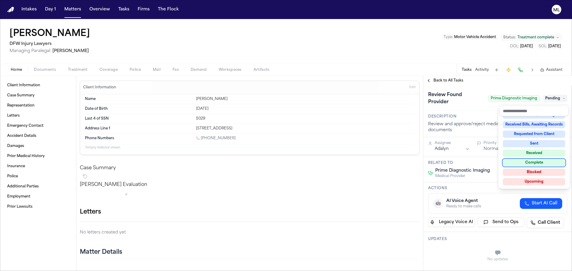
click at [530, 164] on div "Complete" at bounding box center [533, 162] width 62 height 7
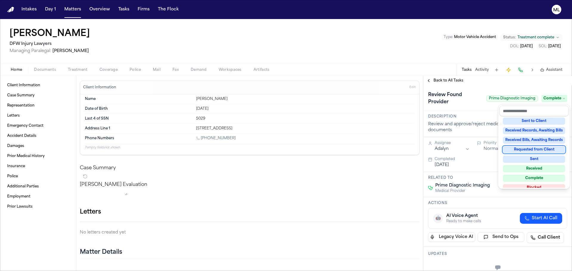
click at [447, 79] on div "**********" at bounding box center [497, 173] width 149 height 195
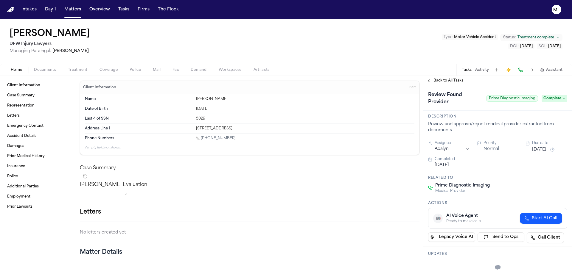
click at [447, 79] on span "Back to All Tasks" at bounding box center [448, 80] width 30 height 5
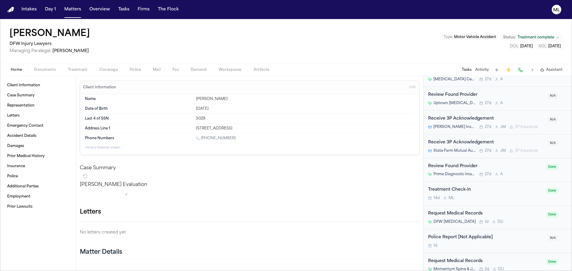
scroll to position [640, 0]
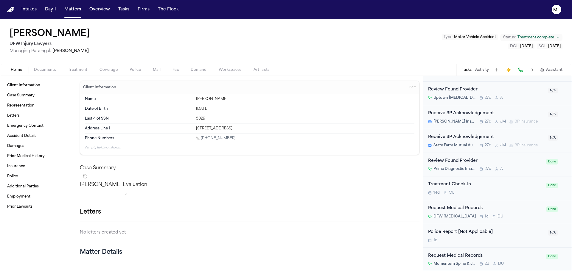
click at [517, 252] on div "Request Medical Records Momentum Spine & Joint 2d D U Done" at bounding box center [497, 260] width 149 height 24
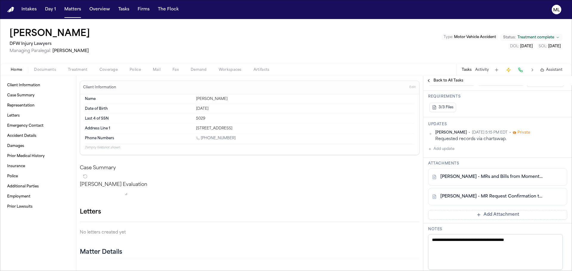
scroll to position [149, 0]
click at [446, 79] on span "Back to All Tasks" at bounding box center [448, 80] width 30 height 5
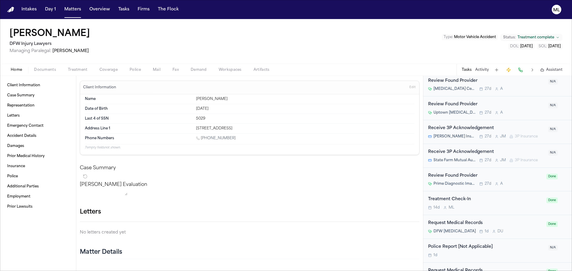
scroll to position [640, 0]
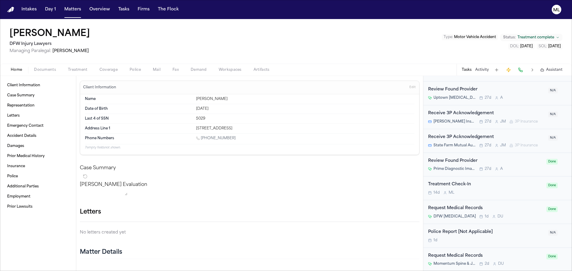
click at [493, 211] on div "Request Medical Records" at bounding box center [485, 208] width 115 height 7
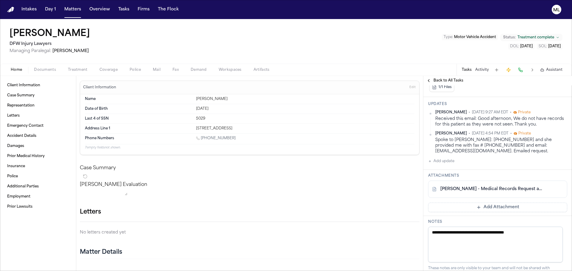
scroll to position [179, 0]
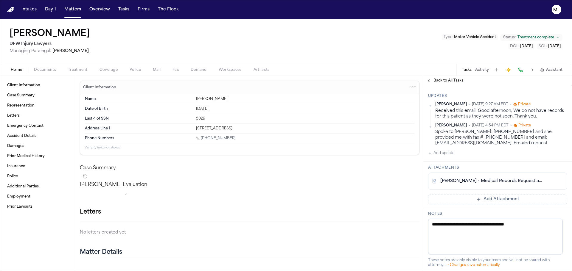
click at [442, 81] on span "Back to All Tasks" at bounding box center [448, 80] width 30 height 5
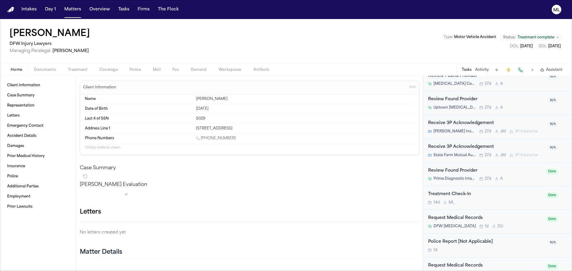
scroll to position [640, 0]
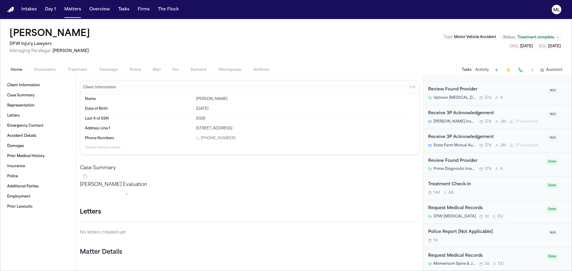
click at [499, 255] on div "Request Medical Records" at bounding box center [485, 256] width 115 height 7
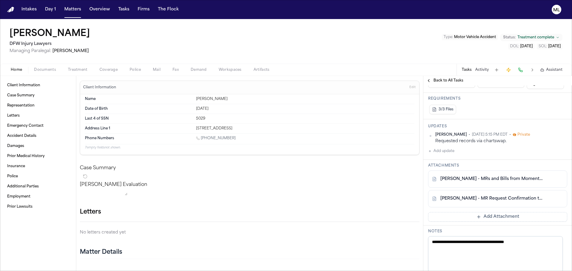
scroll to position [149, 0]
click at [480, 176] on link "C. Riden - MRs and Bills from Momentum Spine and Joint and Prime Diagnostic Ima…" at bounding box center [491, 179] width 103 height 6
click at [73, 12] on button "Matters" at bounding box center [72, 9] width 21 height 11
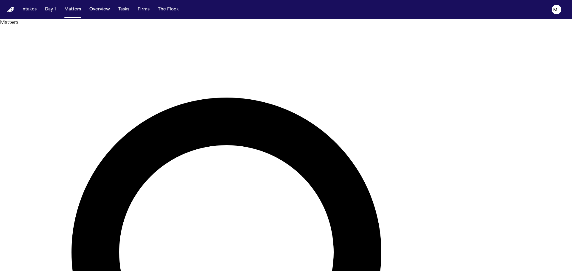
drag, startPoint x: 350, startPoint y: 37, endPoint x: 309, endPoint y: 35, distance: 41.4
type input "********"
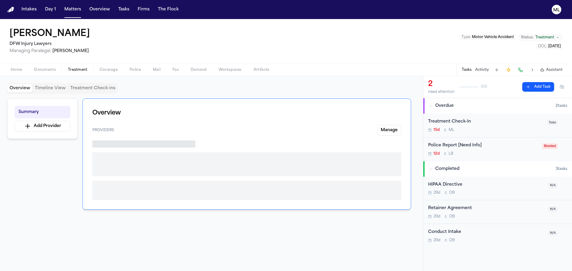
click at [78, 70] on span "Treatment" at bounding box center [78, 70] width 20 height 5
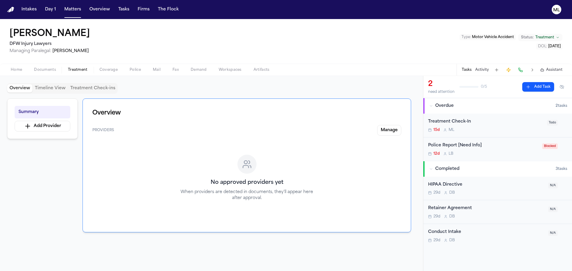
click at [479, 69] on button "Activity" at bounding box center [482, 70] width 14 height 5
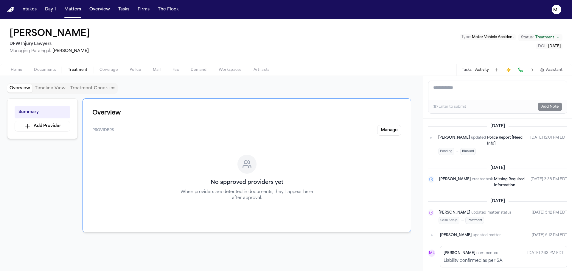
click at [458, 89] on textarea "Add a note to this matter" at bounding box center [497, 90] width 138 height 19
type textarea "*"
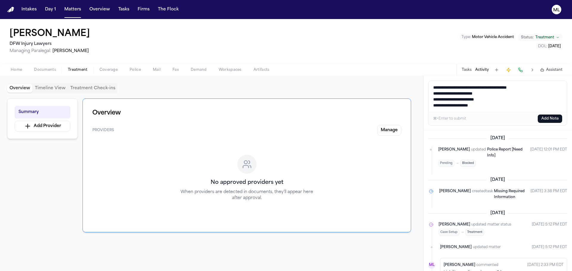
type textarea "**********"
click at [547, 122] on button "Add Note" at bounding box center [549, 119] width 24 height 8
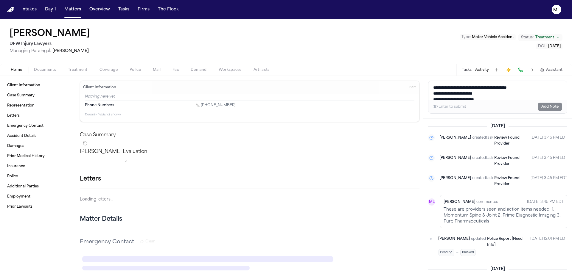
click at [15, 69] on span "Home" at bounding box center [16, 70] width 11 height 5
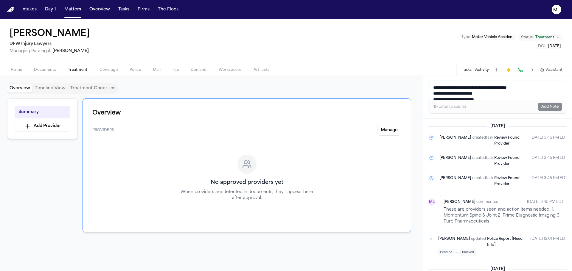
click at [82, 70] on span "Treatment" at bounding box center [78, 70] width 20 height 5
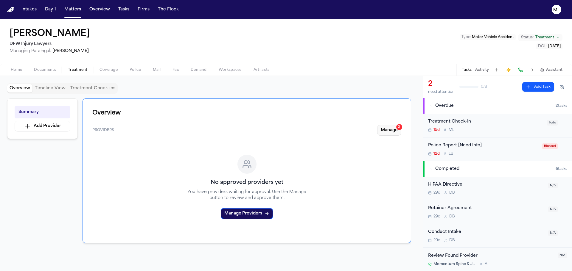
click at [388, 130] on button "Manage 3" at bounding box center [389, 130] width 24 height 11
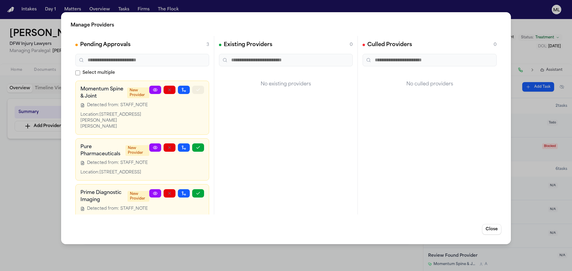
click at [196, 91] on icon "button" at bounding box center [198, 90] width 5 height 5
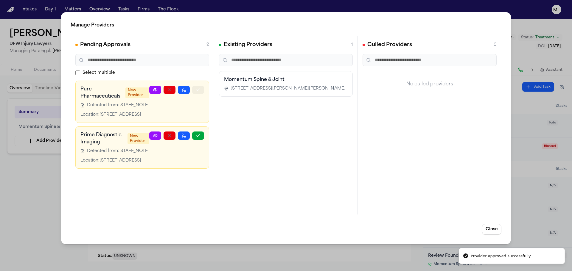
click at [197, 90] on icon "button" at bounding box center [198, 90] width 5 height 5
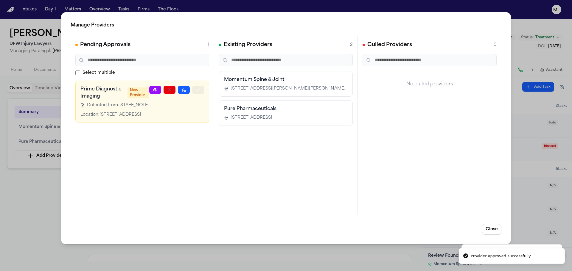
click at [199, 90] on icon "button" at bounding box center [198, 90] width 5 height 5
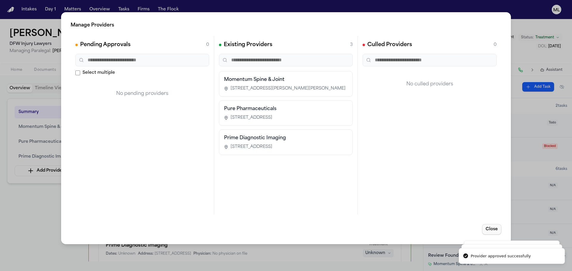
click at [490, 228] on button "Close" at bounding box center [491, 229] width 19 height 11
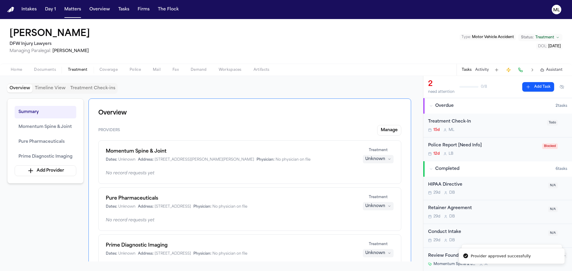
click at [504, 131] on div "15d M L" at bounding box center [485, 130] width 115 height 5
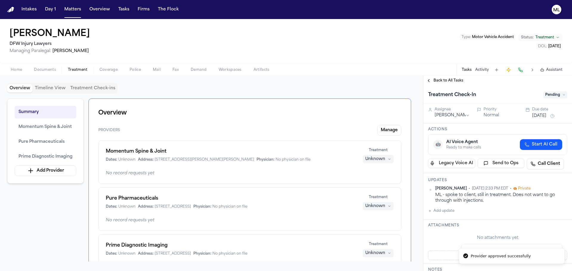
click at [554, 73] on div "Tasks Activity Assistant" at bounding box center [511, 70] width 111 height 12
click at [543, 93] on span "Pending" at bounding box center [555, 94] width 24 height 7
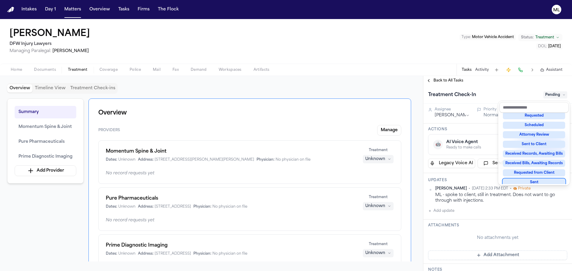
scroll to position [93, 0]
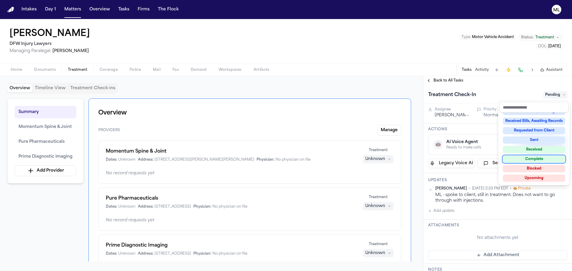
click at [537, 157] on div "Complete" at bounding box center [533, 159] width 62 height 7
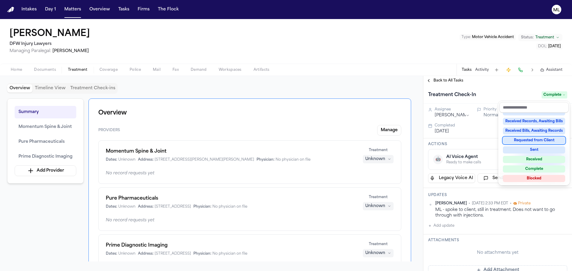
click at [450, 80] on div "Back to All Tasks Treatment Check-In Complete Assignee Michelle Landazabal Prio…" at bounding box center [497, 173] width 149 height 195
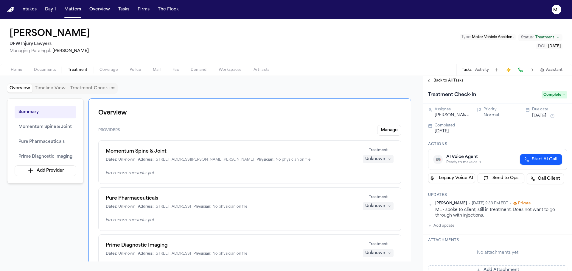
click at [450, 80] on span "Back to All Tasks" at bounding box center [448, 80] width 30 height 5
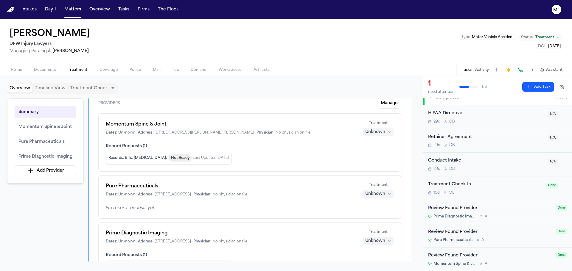
scroll to position [60, 0]
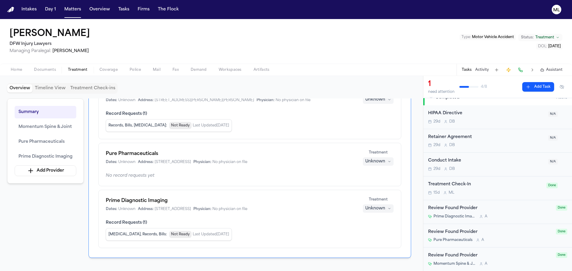
click at [379, 103] on button "Unknown" at bounding box center [378, 100] width 31 height 8
click at [369, 123] on span "Completed" at bounding box center [371, 122] width 24 height 6
click at [378, 162] on div "Unknown" at bounding box center [375, 162] width 20 height 6
click at [375, 182] on span "Completed" at bounding box center [371, 184] width 24 height 6
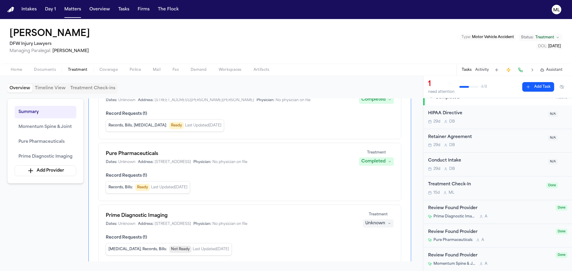
click at [377, 207] on div "Prime Diagnostic Imaging Dates: Unknown Address: 12870 Hillcrest Rd, Ste H120, …" at bounding box center [249, 234] width 303 height 58
click at [377, 224] on div "Unknown" at bounding box center [375, 224] width 20 height 6
click at [374, 245] on span "Completed" at bounding box center [371, 246] width 24 height 6
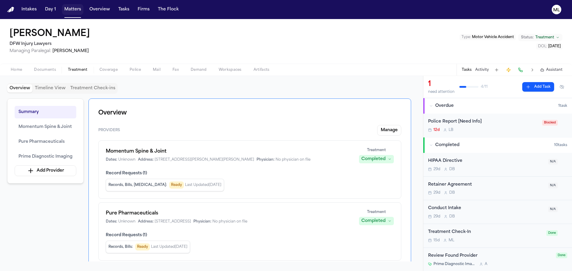
click at [73, 9] on button "Matters" at bounding box center [72, 9] width 21 height 11
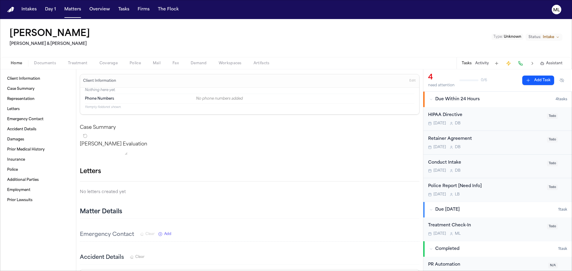
click at [493, 166] on div "Conduct Intake" at bounding box center [485, 163] width 115 height 7
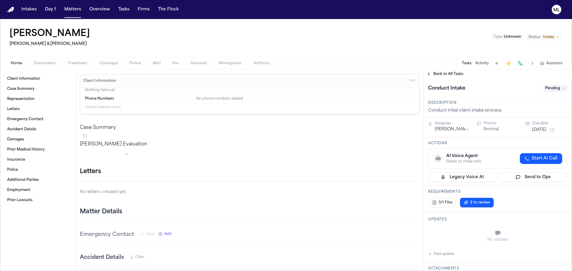
click at [547, 88] on span "Pending" at bounding box center [555, 88] width 24 height 7
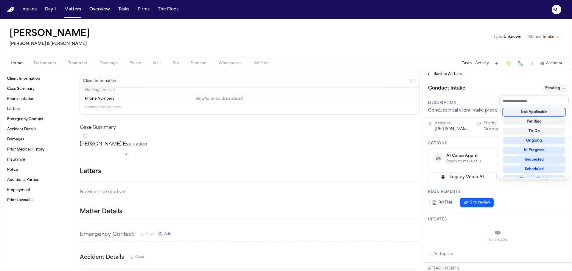
click at [541, 112] on div "Not Applicable" at bounding box center [533, 112] width 62 height 7
click at [453, 74] on div "**********" at bounding box center [497, 170] width 149 height 202
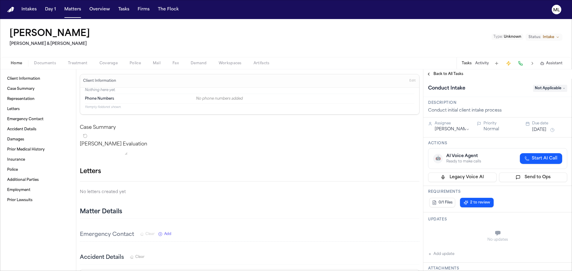
click at [453, 74] on span "Back to All Tasks" at bounding box center [448, 74] width 30 height 5
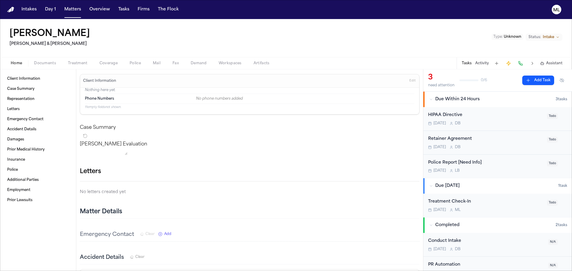
click at [507, 148] on div "[DATE] D B" at bounding box center [485, 147] width 115 height 5
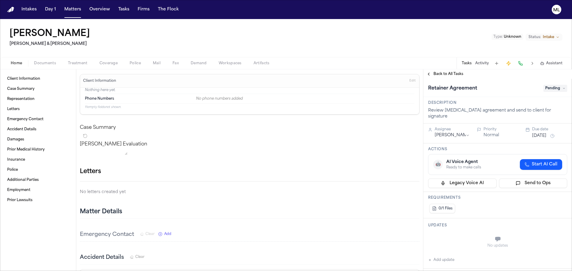
click at [544, 90] on span "Pending" at bounding box center [555, 88] width 24 height 7
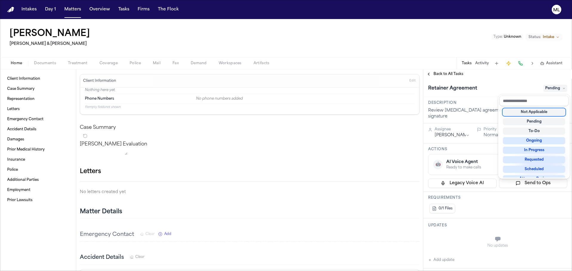
click at [528, 112] on div "Not Applicable" at bounding box center [533, 112] width 62 height 7
click at [447, 72] on div "**********" at bounding box center [497, 170] width 149 height 202
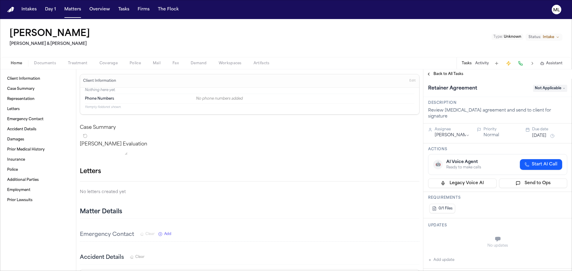
click at [447, 72] on span "Back to All Tasks" at bounding box center [448, 74] width 30 height 5
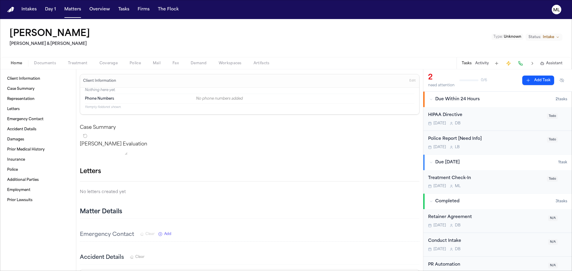
click at [510, 121] on div "[DATE] D B" at bounding box center [485, 123] width 115 height 5
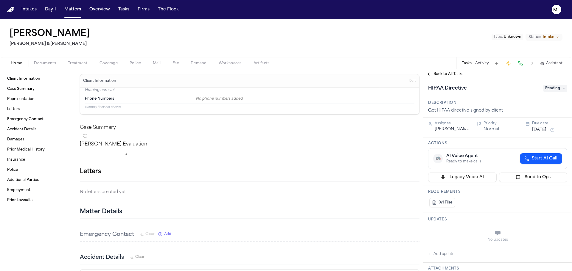
click at [547, 86] on span "Pending" at bounding box center [555, 88] width 24 height 7
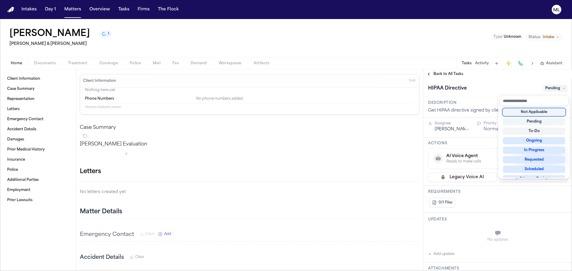
click at [509, 111] on div "Not Applicable" at bounding box center [533, 112] width 62 height 7
click at [451, 74] on div "**********" at bounding box center [497, 170] width 149 height 202
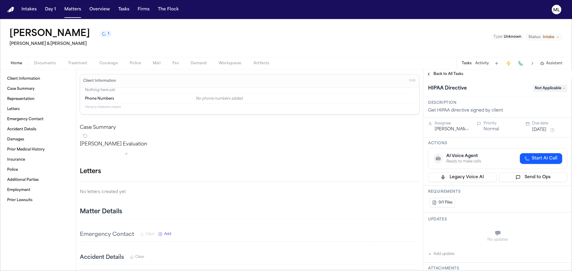
click at [442, 72] on span "Back to All Tasks" at bounding box center [448, 74] width 30 height 5
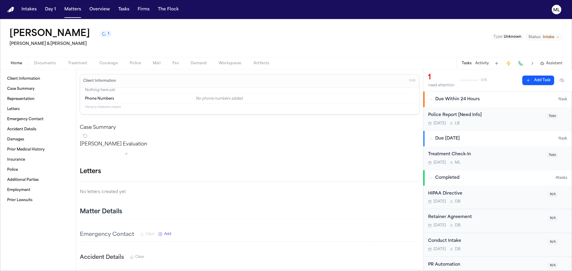
click at [518, 159] on div "Treatment Check-In [DATE] M L" at bounding box center [485, 158] width 115 height 14
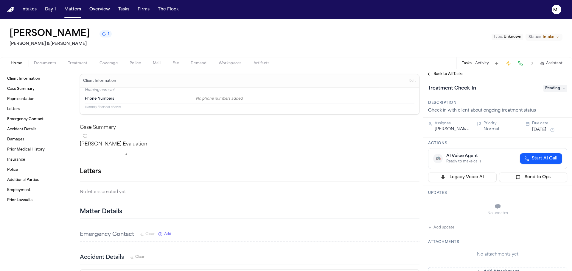
click at [546, 90] on span "Pending" at bounding box center [555, 88] width 24 height 7
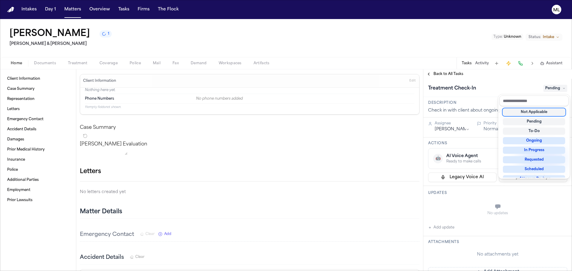
click at [533, 114] on div "Not Applicable" at bounding box center [533, 112] width 62 height 7
click at [440, 74] on div "**********" at bounding box center [497, 170] width 149 height 202
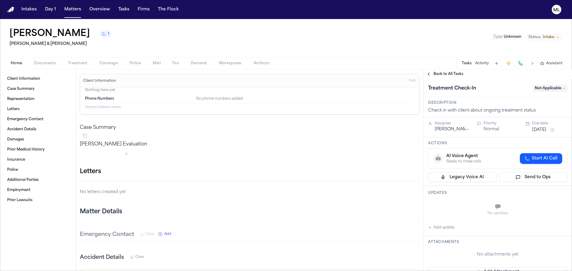
click at [440, 74] on span "Back to All Tasks" at bounding box center [448, 74] width 30 height 5
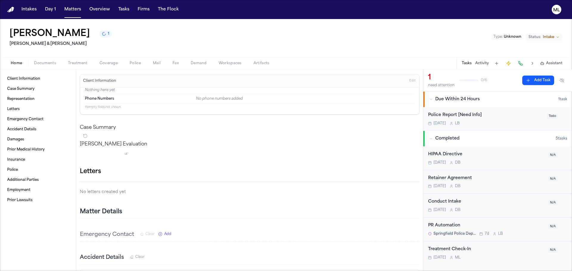
click at [521, 120] on div "Police Report [Need Info] [DATE] L B" at bounding box center [485, 119] width 115 height 14
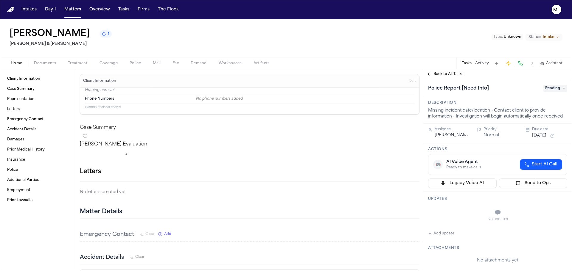
click at [370, 59] on div "Home Documents Treatment Coverage Police Mail Fax Demand Workspaces Artifacts T…" at bounding box center [286, 63] width 572 height 12
click at [76, 8] on button "Matters" at bounding box center [72, 9] width 21 height 11
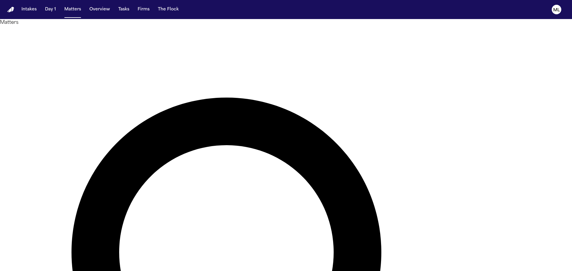
type input "*******"
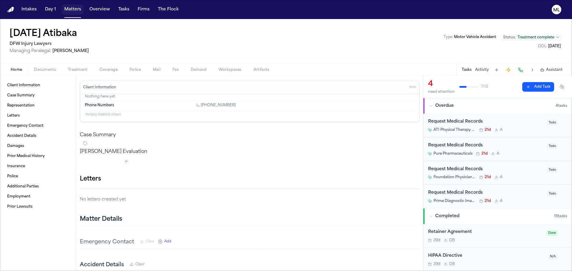
click at [73, 10] on button "Matters" at bounding box center [72, 9] width 21 height 11
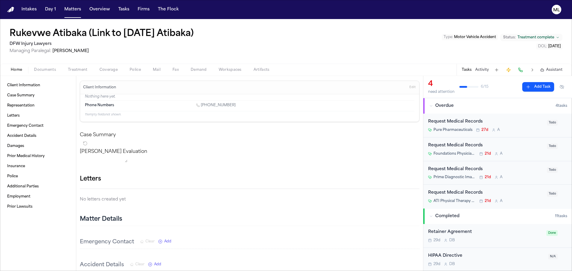
drag, startPoint x: 182, startPoint y: 134, endPoint x: 136, endPoint y: 49, distance: 97.2
click at [136, 49] on span "Managing Paralegal: [PERSON_NAME]" at bounding box center [103, 51] width 186 height 6
click at [71, 12] on button "Matters" at bounding box center [72, 9] width 21 height 11
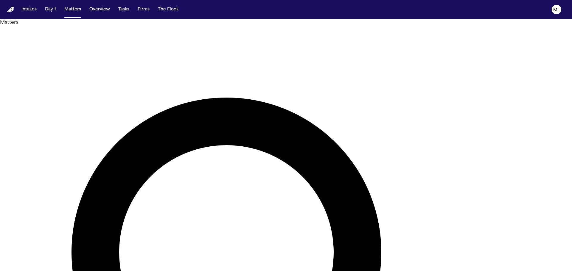
drag, startPoint x: 338, startPoint y: 30, endPoint x: 285, endPoint y: 30, distance: 53.3
type input "******"
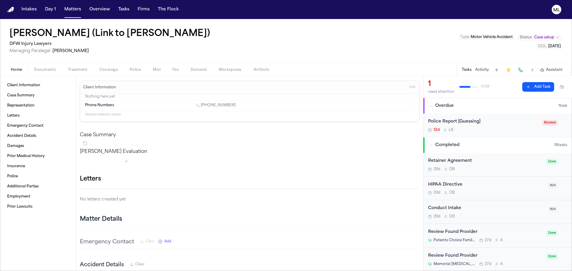
drag, startPoint x: 396, startPoint y: 48, endPoint x: 403, endPoint y: 52, distance: 8.0
click at [396, 48] on div "[PERSON_NAME] (Link to [PERSON_NAME]) DFW Injury Lawyers Managing Paralegal: [P…" at bounding box center [286, 41] width 572 height 45
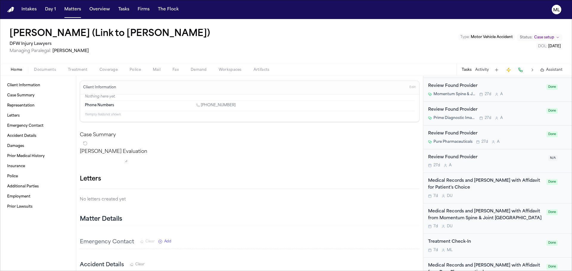
scroll to position [238, 0]
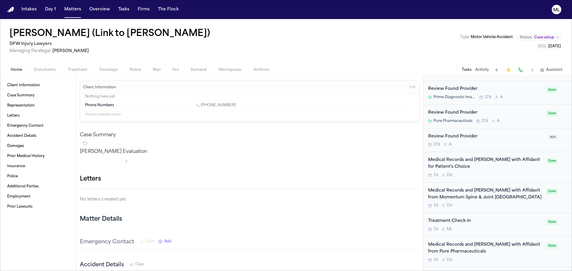
click at [513, 172] on div "Medical Records and [PERSON_NAME] with Affidavit for Patient's Choice 7d D U" at bounding box center [485, 167] width 115 height 21
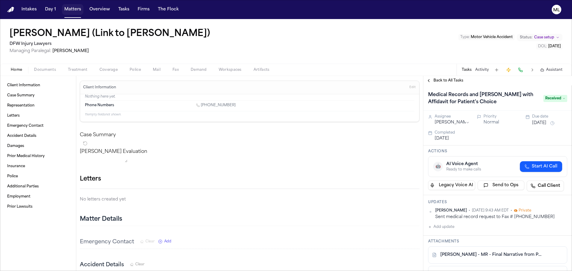
click at [72, 10] on button "Matters" at bounding box center [72, 9] width 21 height 11
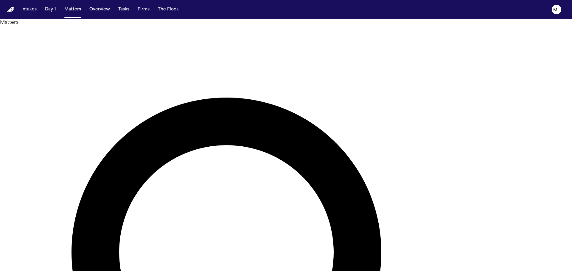
drag, startPoint x: 339, startPoint y: 35, endPoint x: 290, endPoint y: 35, distance: 49.7
type input "**********"
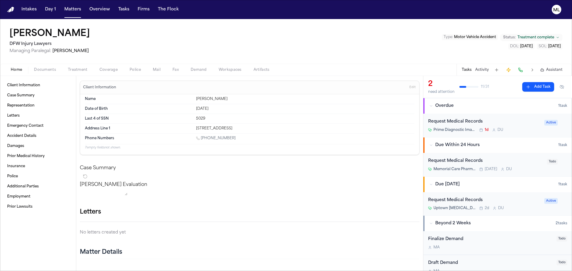
click at [529, 87] on button "Add Task" at bounding box center [538, 87] width 32 height 10
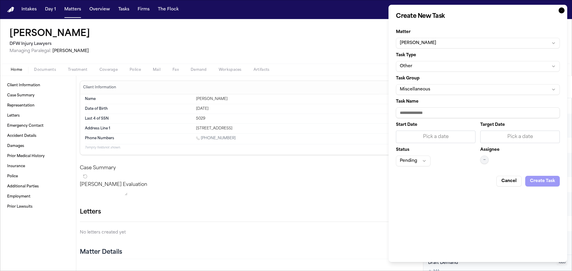
click at [458, 69] on button "Other" at bounding box center [478, 66] width 164 height 11
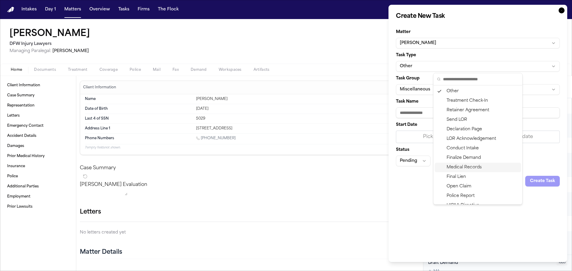
click at [467, 165] on div "Medical Records" at bounding box center [477, 168] width 86 height 10
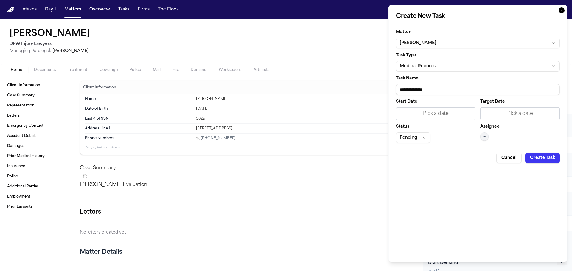
click at [447, 86] on input "**********" at bounding box center [478, 89] width 164 height 11
drag, startPoint x: 504, startPoint y: 88, endPoint x: 383, endPoint y: 86, distance: 120.9
click at [383, 86] on body "Intakes Day 1 Matters Overview Tasks Firms The Flock ML [PERSON_NAME] DFW Injur…" at bounding box center [286, 135] width 572 height 271
type input "**********"
click at [531, 115] on div "Pick a date" at bounding box center [520, 113] width 72 height 7
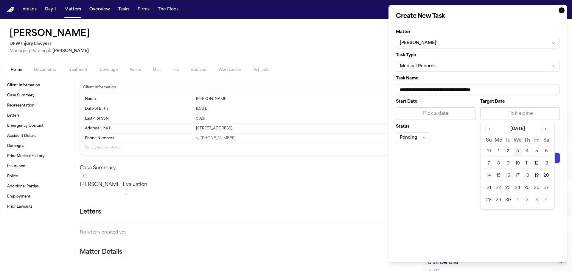
click at [527, 153] on button "4" at bounding box center [527, 152] width 10 height 10
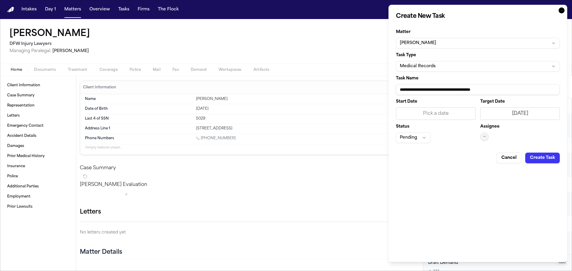
click at [488, 140] on div "Assignee —" at bounding box center [519, 134] width 79 height 18
click at [483, 137] on span "—" at bounding box center [484, 136] width 2 height 5
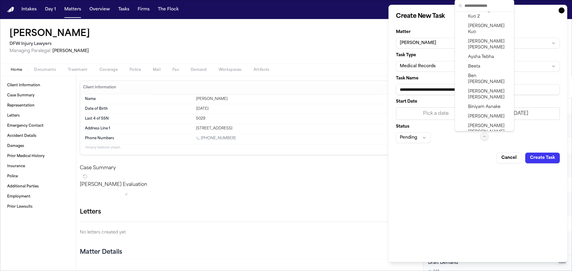
scroll to position [105, 0]
click at [489, 141] on span "[PERSON_NAME]" at bounding box center [489, 147] width 42 height 12
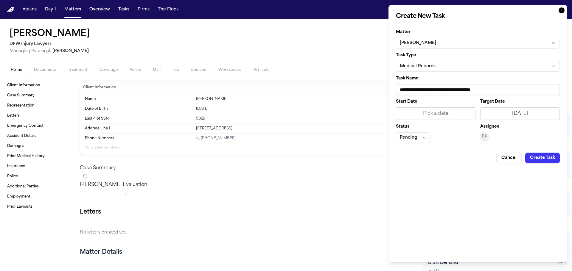
click at [539, 157] on button "Create Task" at bounding box center [542, 158] width 35 height 11
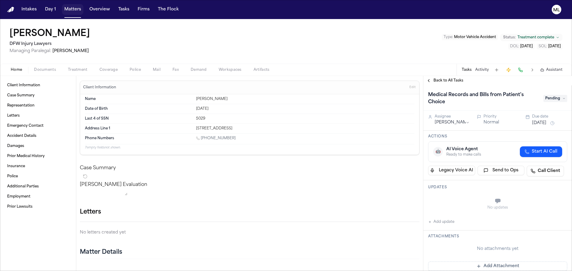
click at [76, 8] on button "Matters" at bounding box center [72, 9] width 21 height 11
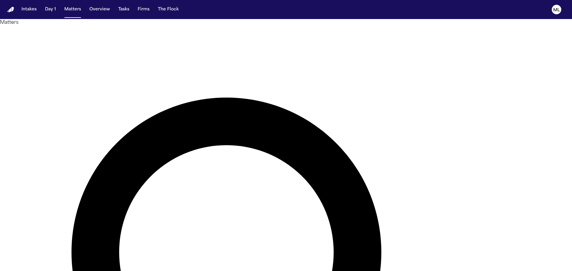
drag, startPoint x: 344, startPoint y: 34, endPoint x: 292, endPoint y: 31, distance: 51.8
type input "********"
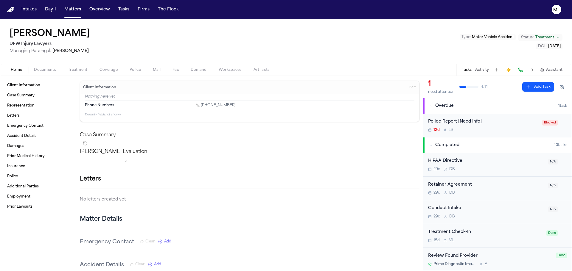
click at [80, 71] on span "Treatment" at bounding box center [78, 70] width 20 height 5
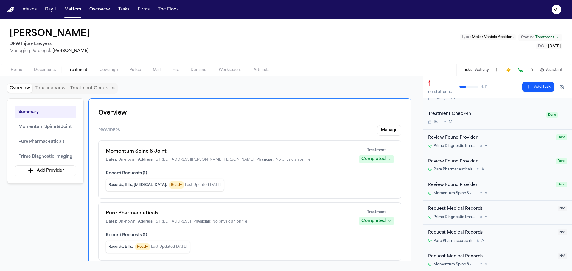
scroll to position [119, 0]
click at [521, 212] on div "Request Medical Records Prime Diagnostic Imaging A" at bounding box center [491, 212] width 126 height 14
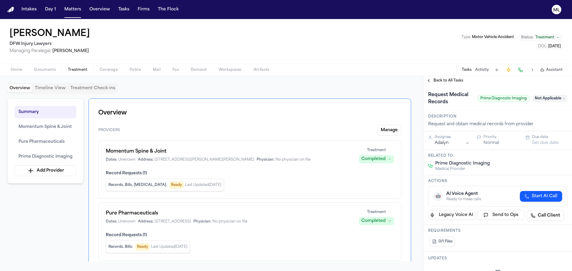
click at [541, 99] on span "Not Applicable" at bounding box center [550, 98] width 34 height 7
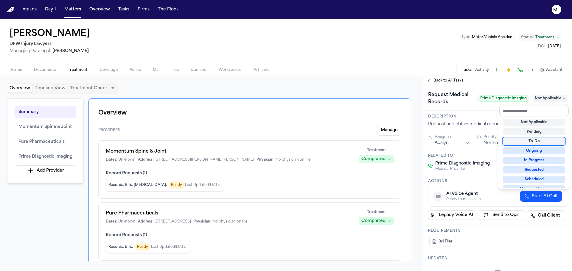
click at [538, 139] on div "To-Do" at bounding box center [533, 141] width 62 height 7
click at [447, 79] on div "**********" at bounding box center [497, 173] width 149 height 195
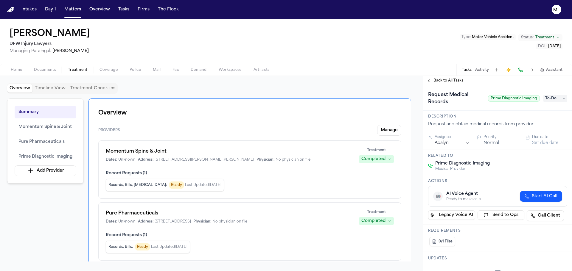
click at [455, 78] on div "Back to All Tasks" at bounding box center [497, 81] width 149 height 10
click at [451, 81] on span "Back to All Tasks" at bounding box center [448, 80] width 30 height 5
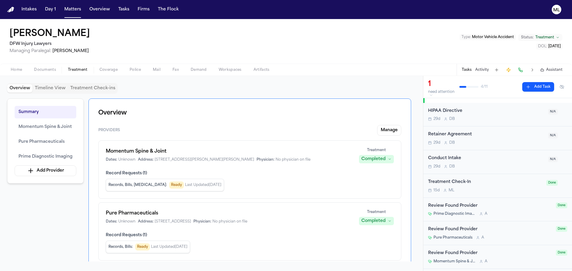
scroll to position [119, 0]
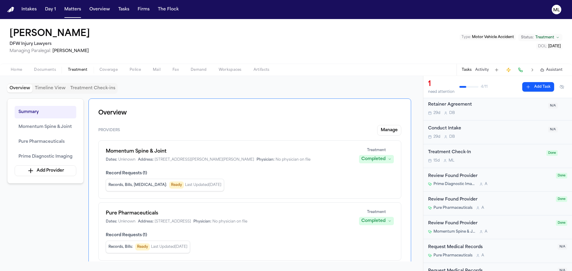
click at [522, 247] on div "Request Medical Records" at bounding box center [491, 247] width 126 height 7
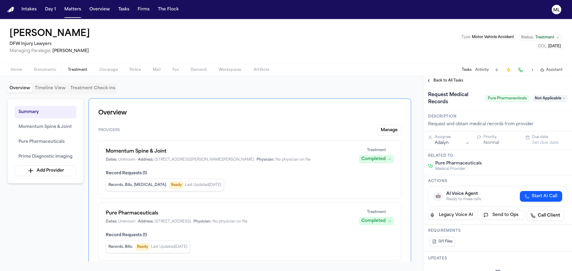
click at [536, 99] on span "Not Applicable" at bounding box center [550, 98] width 34 height 7
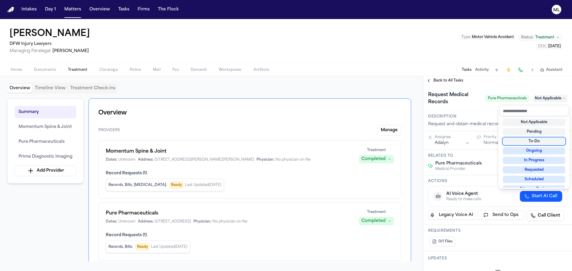
click at [528, 139] on div "To-Do" at bounding box center [533, 141] width 62 height 7
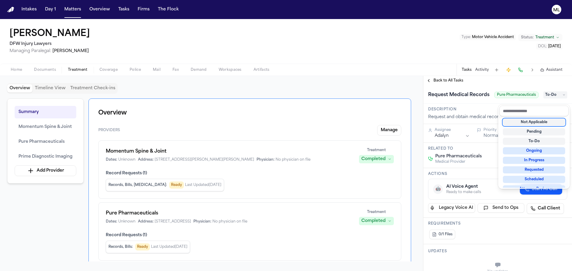
click at [446, 77] on div "**********" at bounding box center [497, 173] width 149 height 195
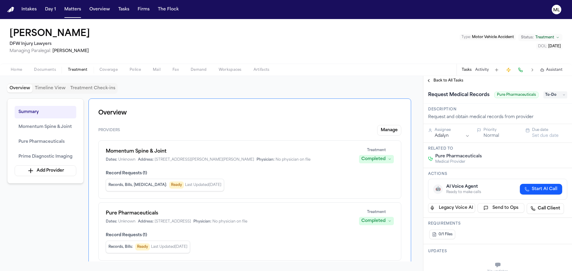
click at [446, 79] on span "Back to All Tasks" at bounding box center [448, 80] width 30 height 5
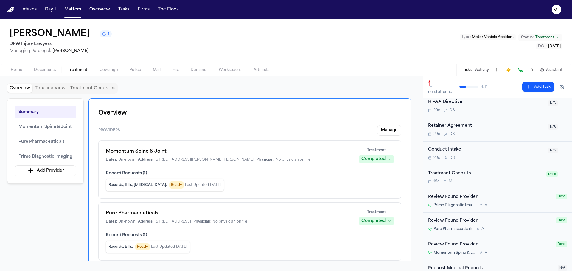
scroll to position [134, 0]
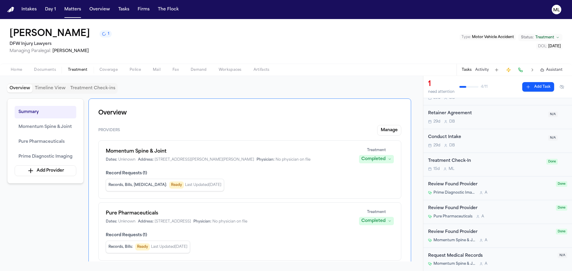
click at [518, 258] on div "Request Medical Records" at bounding box center [491, 256] width 126 height 7
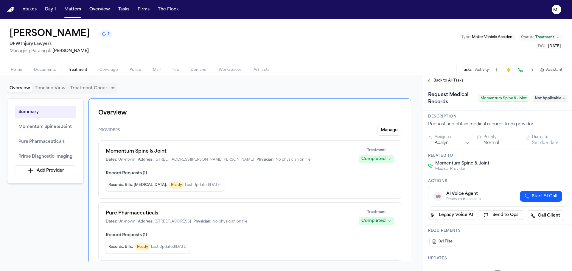
click at [546, 98] on span "Not Applicable" at bounding box center [550, 98] width 34 height 7
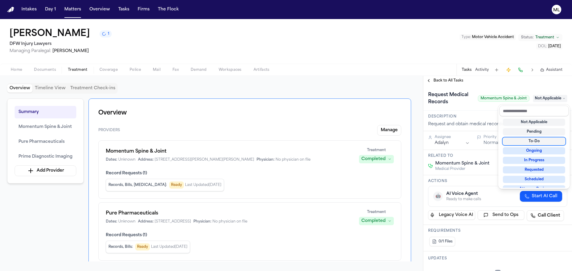
click at [530, 139] on div "To-Do" at bounding box center [533, 141] width 62 height 7
click at [454, 79] on div "**********" at bounding box center [497, 173] width 149 height 195
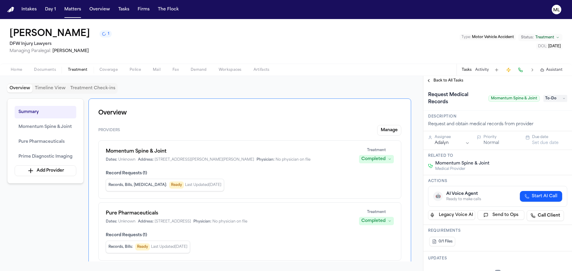
click at [454, 79] on span "Back to All Tasks" at bounding box center [448, 80] width 30 height 5
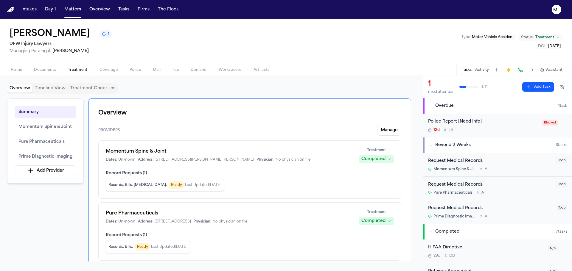
click at [536, 86] on button "Add Task" at bounding box center [538, 87] width 32 height 10
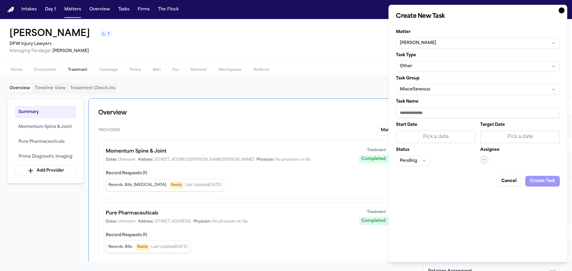
click at [466, 72] on form "Matter [PERSON_NAME] Task Type Other Task Group Miscellaneous Task Name Start D…" at bounding box center [478, 105] width 164 height 161
click at [467, 68] on button "Other" at bounding box center [478, 66] width 164 height 11
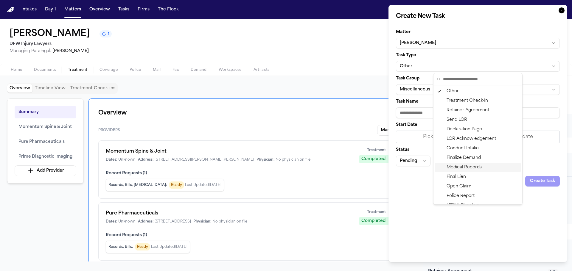
click at [466, 167] on div "Medical Records" at bounding box center [477, 168] width 86 height 10
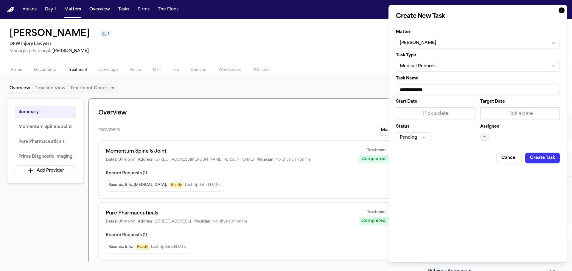
drag, startPoint x: 441, startPoint y: 92, endPoint x: 397, endPoint y: 87, distance: 44.4
click at [397, 87] on input "**********" at bounding box center [478, 89] width 164 height 11
paste input "**********"
type input "**********"
click at [507, 116] on div "Pick a date" at bounding box center [520, 113] width 72 height 7
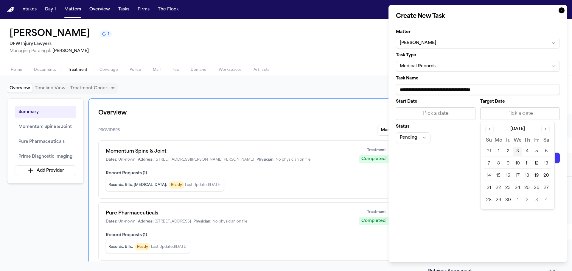
click at [525, 149] on button "4" at bounding box center [527, 152] width 10 height 10
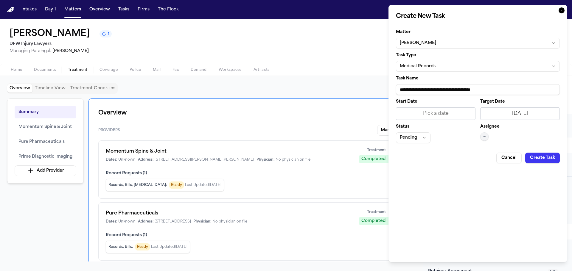
click at [542, 157] on button "Create Task" at bounding box center [542, 158] width 35 height 11
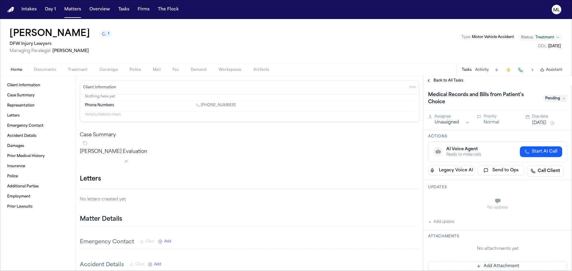
click at [442, 81] on span "Back to All Tasks" at bounding box center [448, 80] width 30 height 5
